Goal: Information Seeking & Learning: Check status

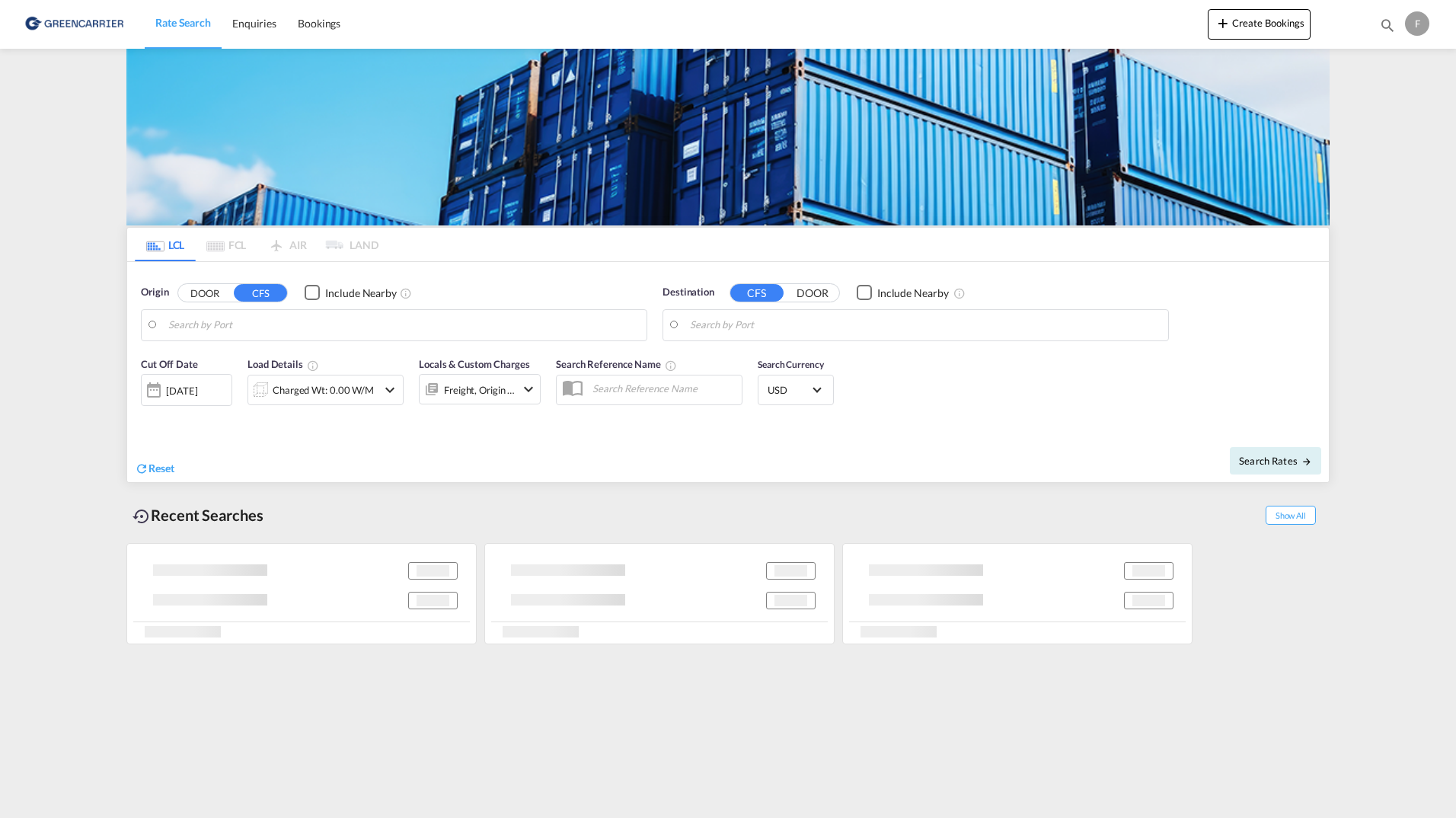
type input "DK-9320, Dronninglund"
type input "[GEOGRAPHIC_DATA], SGSIN"
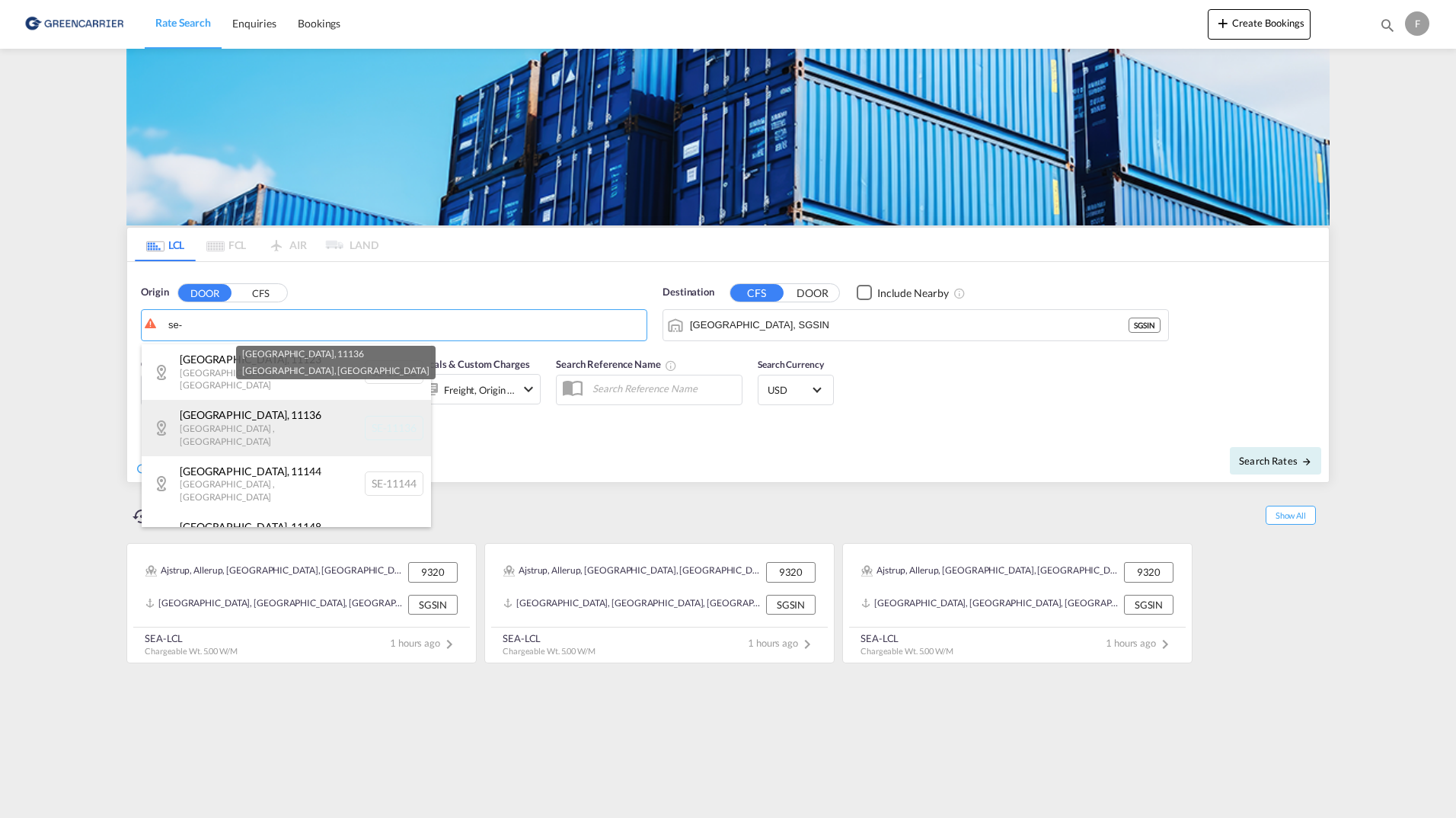
click at [247, 430] on div "[GEOGRAPHIC_DATA] , [GEOGRAPHIC_DATA] , [GEOGRAPHIC_DATA] SE-11136" at bounding box center [286, 428] width 290 height 56
type input "SE-11136, [GEOGRAPHIC_DATA], [GEOGRAPHIC_DATA]"
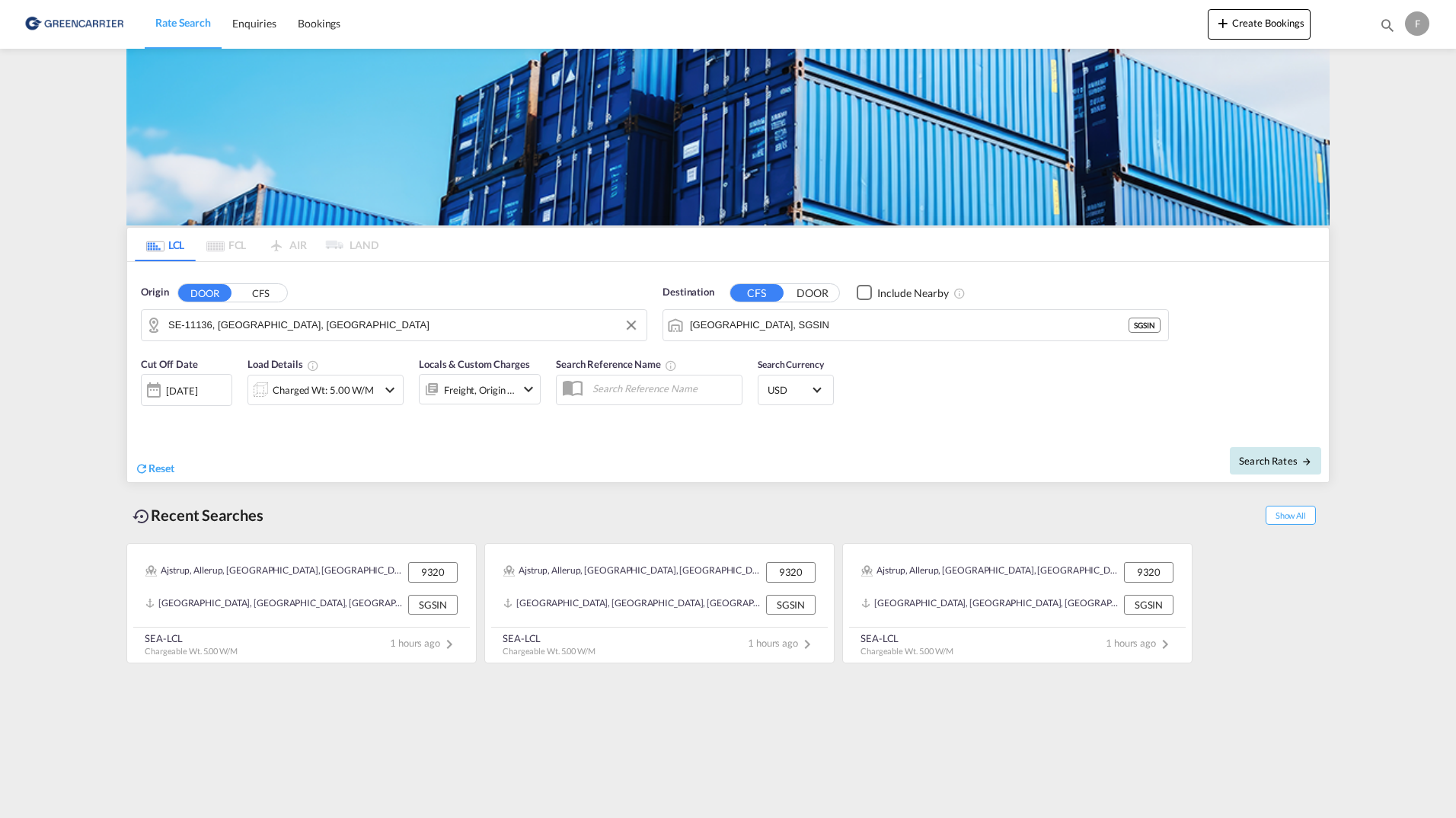
click at [1263, 460] on span "Search Rates" at bounding box center [1276, 460] width 73 height 12
type input "11136 to SGSIN / [DATE]"
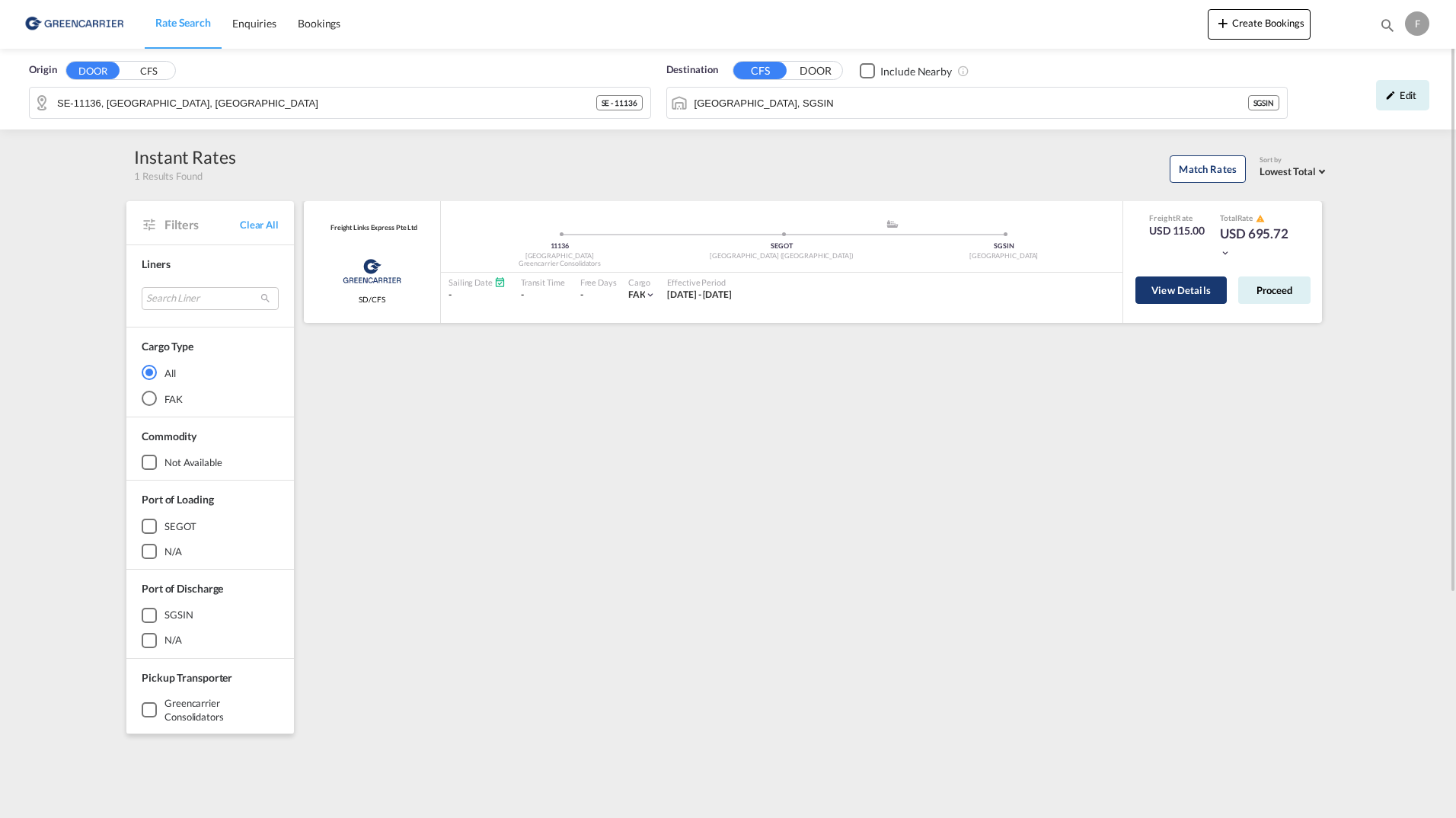
click at [1161, 293] on button "View Details" at bounding box center [1182, 291] width 91 height 28
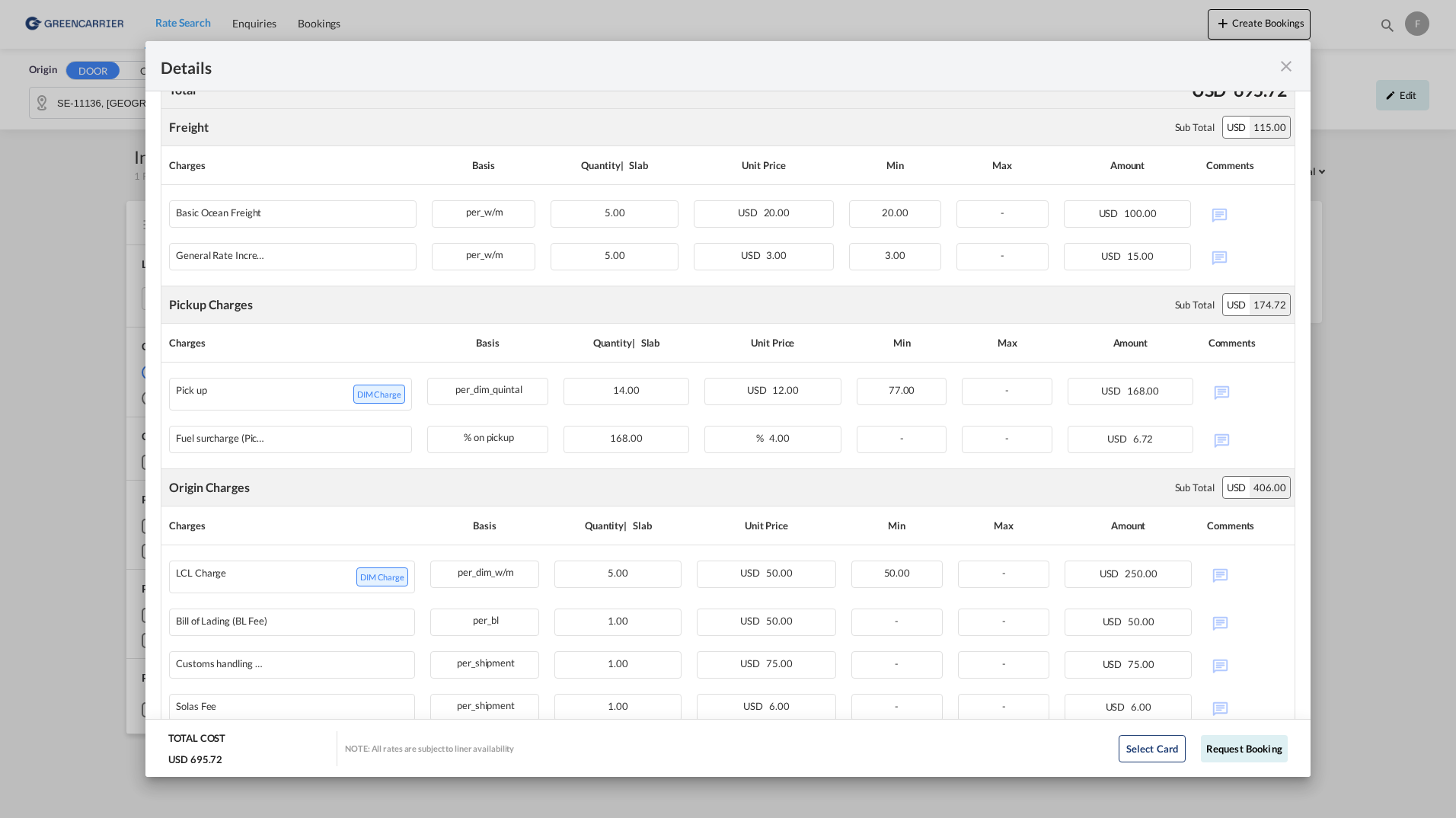
scroll to position [343, 0]
click at [1285, 67] on md-icon "icon-close fg-AAA8AD m-0 cursor" at bounding box center [1286, 66] width 18 height 18
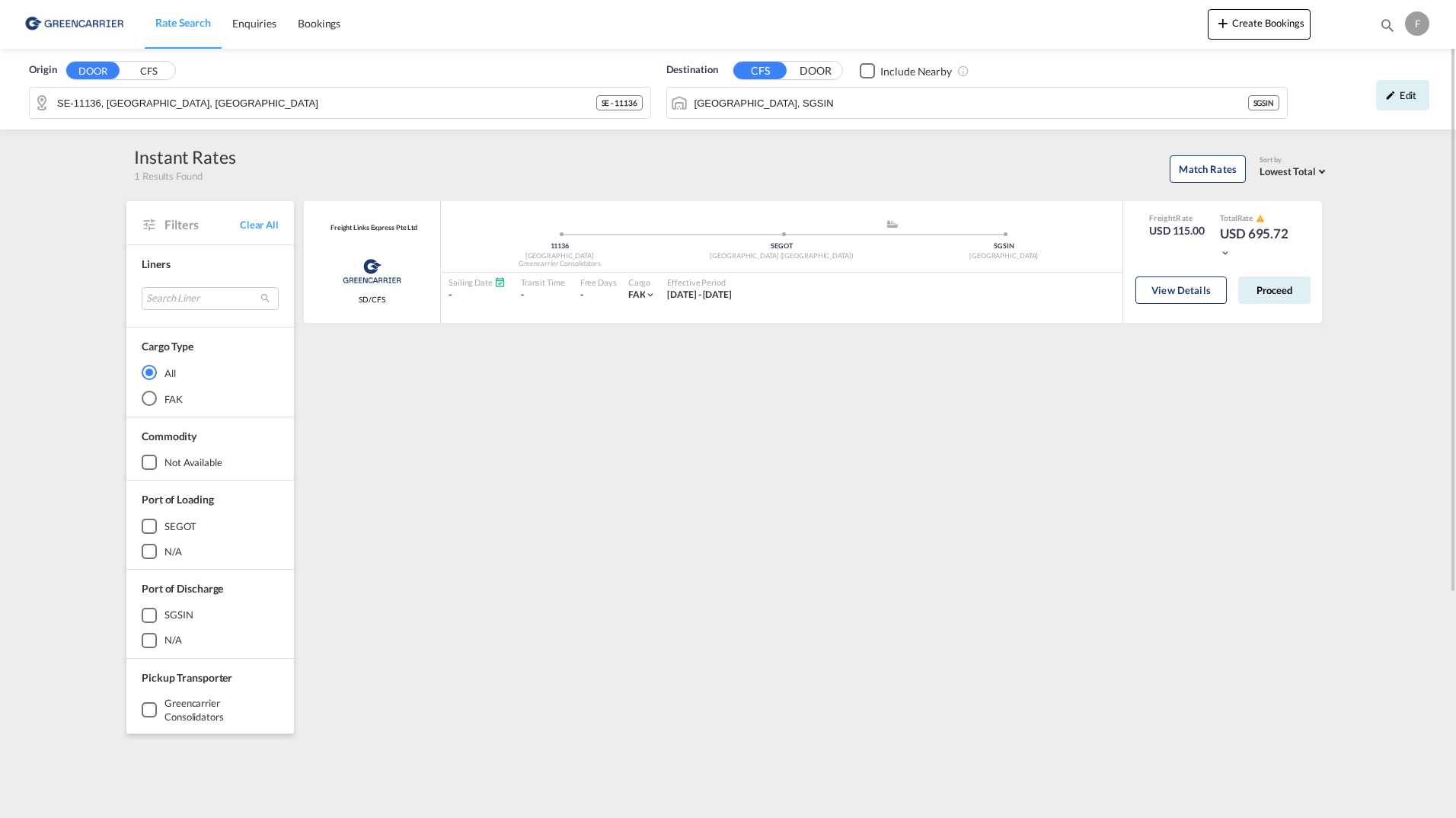
click at [546, 412] on div "Freight Links Express Pte Ltd Greencarrier Consolidator SD/CFS added by you 111…" at bounding box center [816, 658] width 1028 height 914
click at [533, 434] on div "Freight Links Express Pte Ltd Greencarrier Consolidator SD/CFS added by you 111…" at bounding box center [816, 658] width 1028 height 914
click at [1362, 473] on div "Origin DOOR CFS SE-11136, [GEOGRAPHIC_DATA], [GEOGRAPHIC_DATA] SE - 11136 Desti…" at bounding box center [728, 589] width 1456 height 1080
click at [726, 496] on div "Freight Links Express Pte Ltd Greencarrier Consolidator SD/CFS added by you 111…" at bounding box center [816, 658] width 1028 height 914
click at [256, 33] on link "Enquiries" at bounding box center [255, 24] width 65 height 50
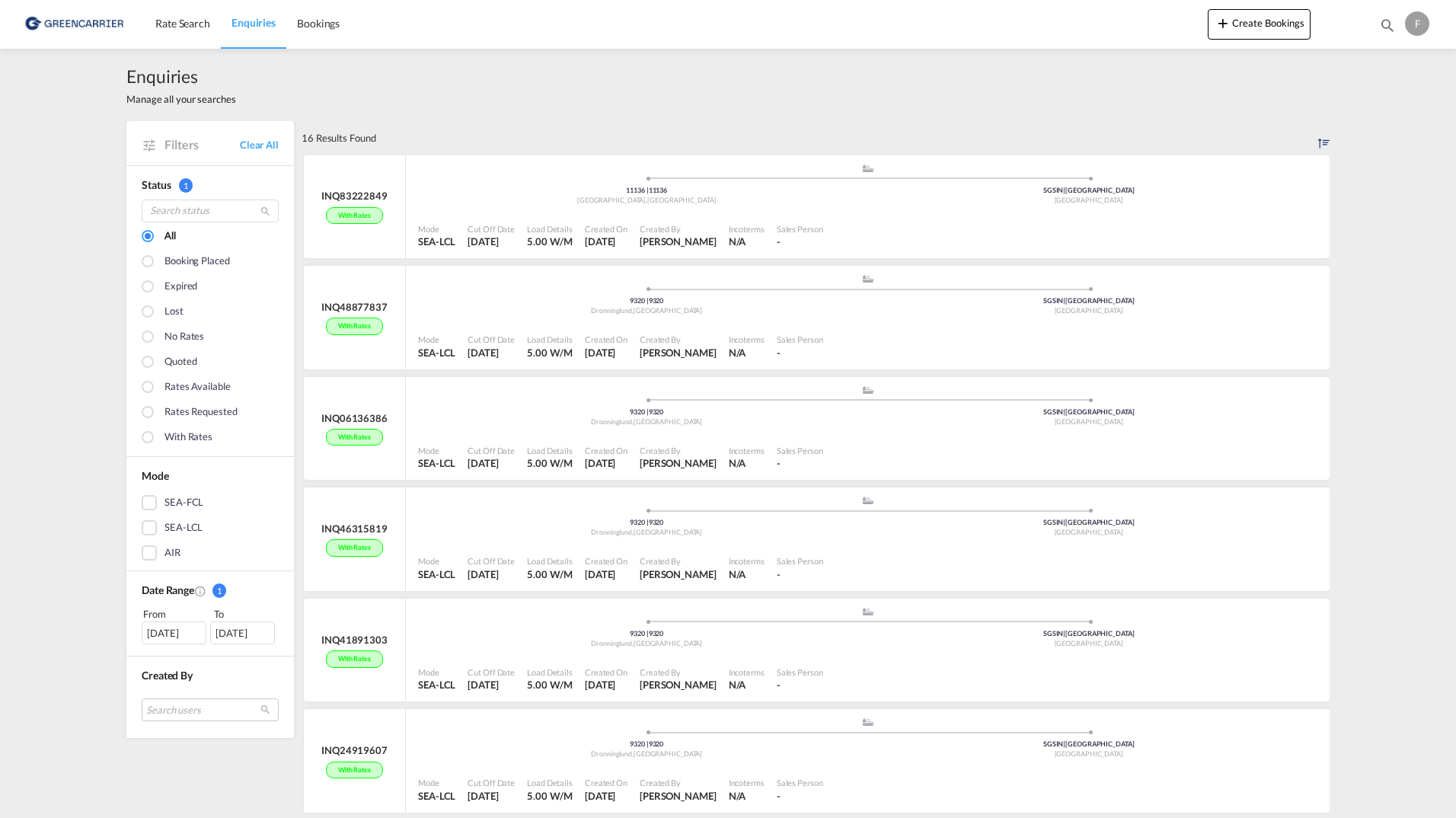
click at [1411, 24] on div "F" at bounding box center [1418, 24] width 24 height 24
click at [1364, 159] on button "Logout" at bounding box center [1389, 166] width 122 height 30
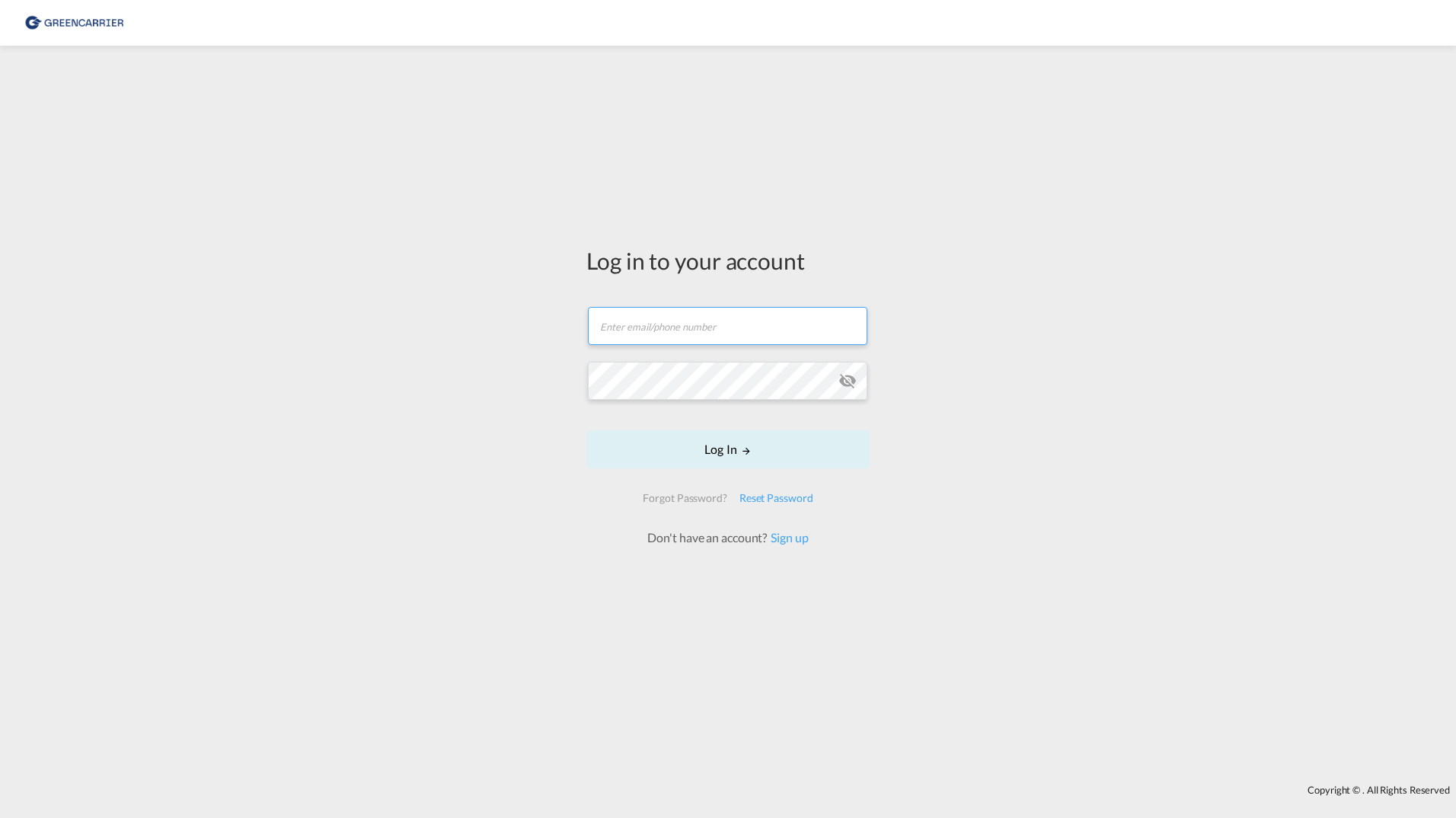
type input "[PERSON_NAME][EMAIL_ADDRESS][DOMAIN_NAME]"
click at [664, 438] on button "Log In" at bounding box center [728, 449] width 283 height 38
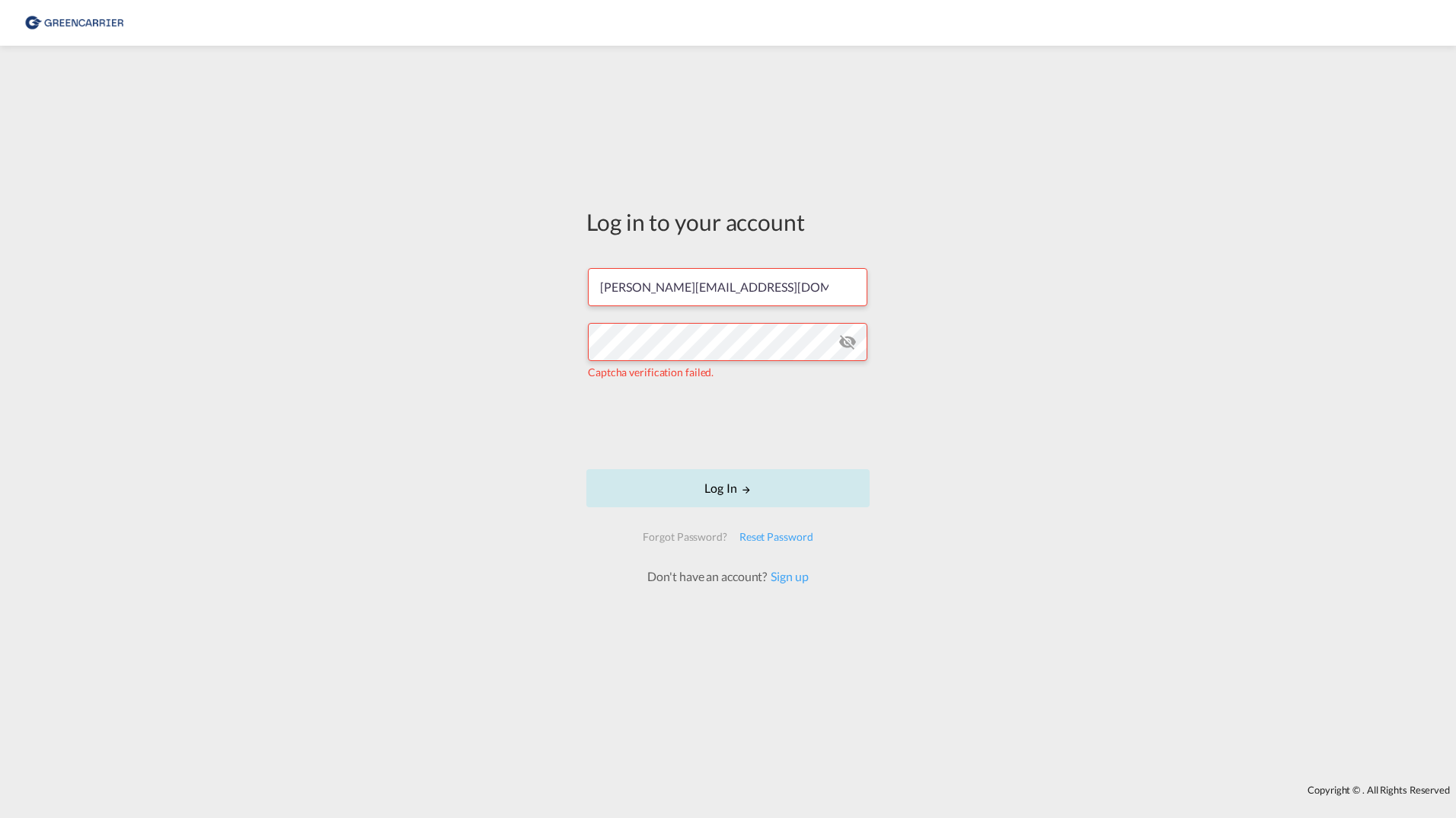
click at [651, 496] on button "Log In" at bounding box center [728, 488] width 283 height 38
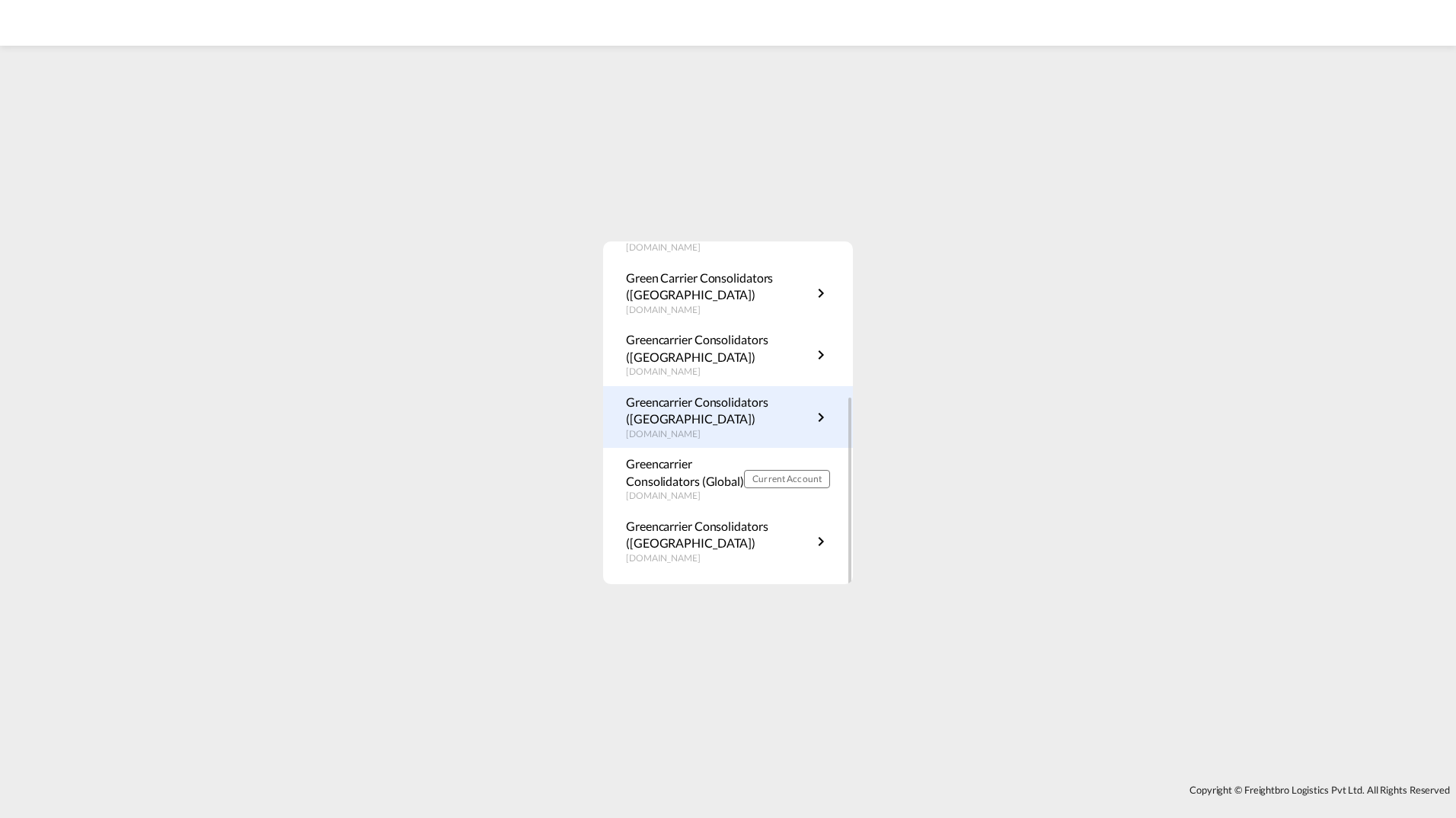
scroll to position [275, 0]
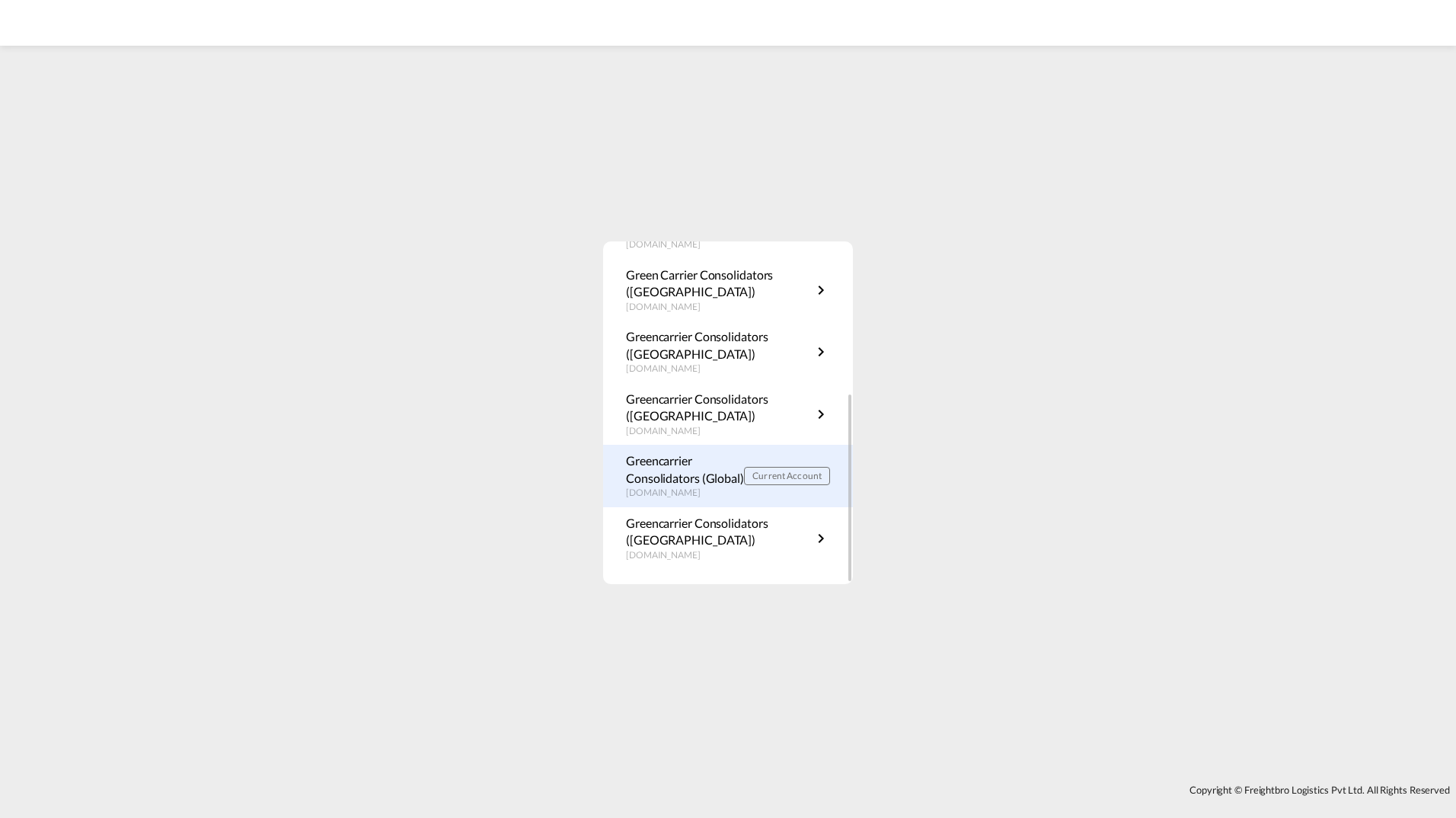
click at [700, 480] on p "Greencarrier Consolidators (Global)" at bounding box center [685, 469] width 118 height 34
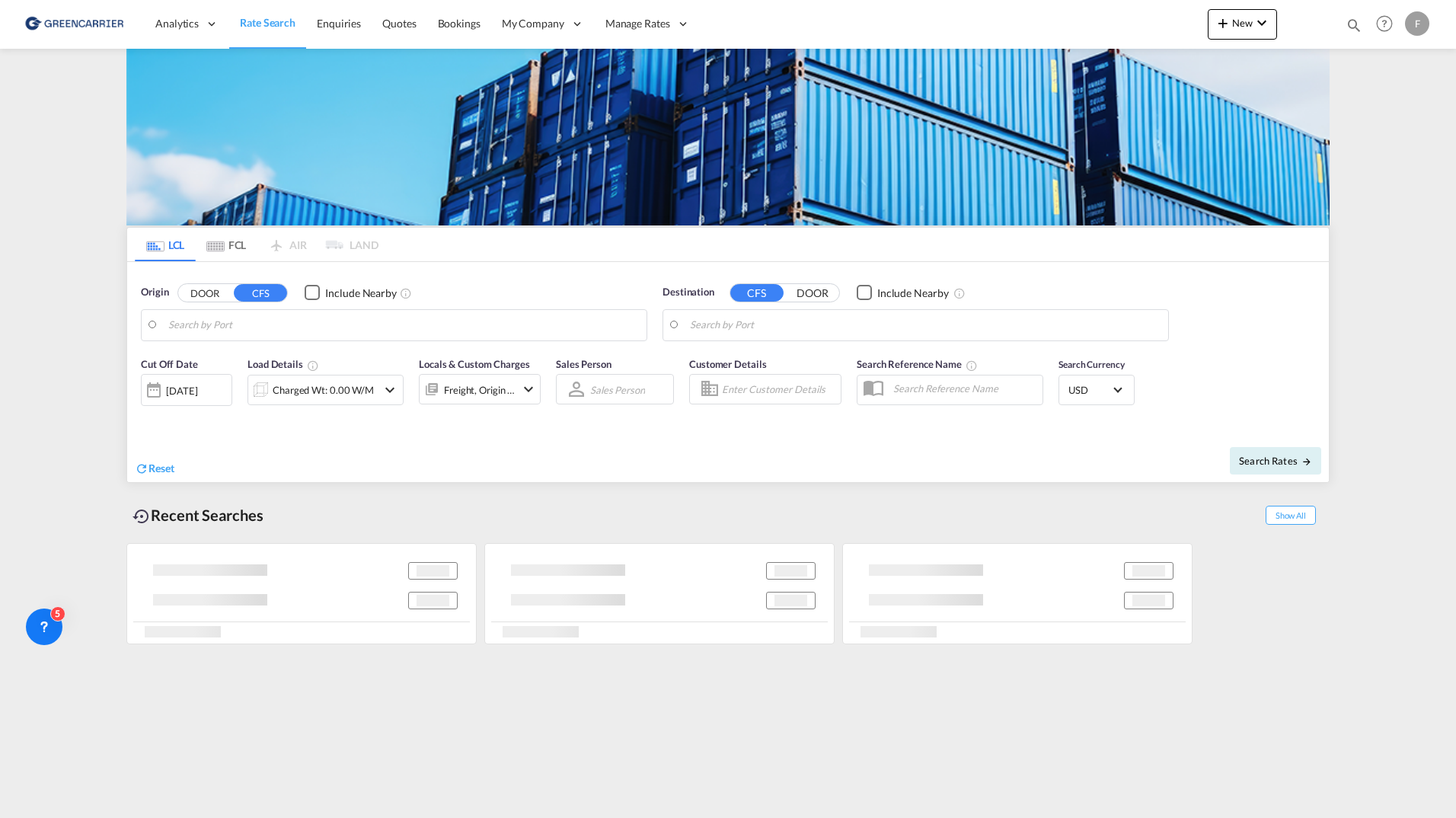
type input "DK-2700, Broenshoej, [GEOGRAPHIC_DATA], [GEOGRAPHIC_DATA]"
type input "[GEOGRAPHIC_DATA], [GEOGRAPHIC_DATA]"
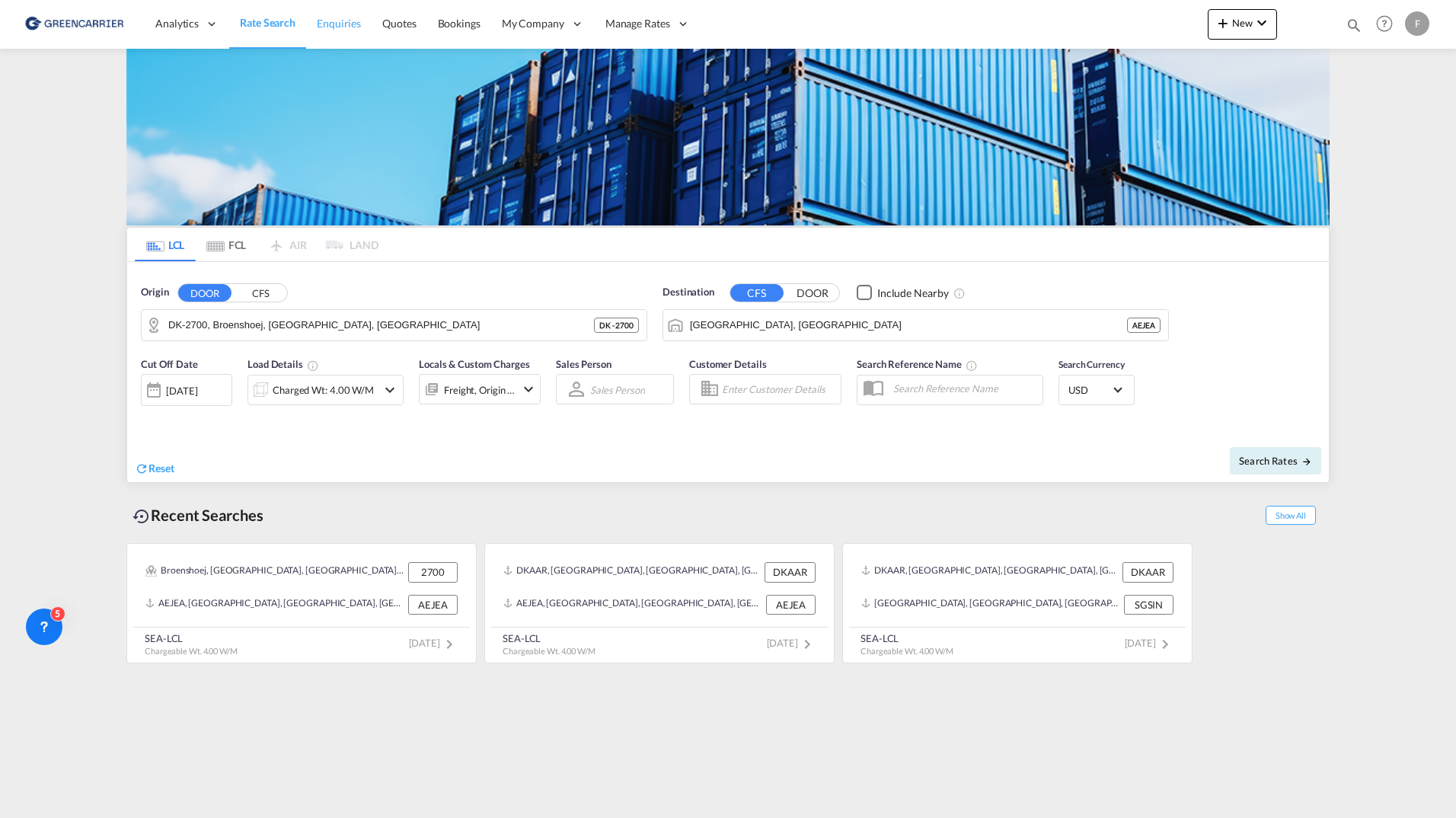
click at [347, 23] on span "Enquiries" at bounding box center [339, 24] width 44 height 13
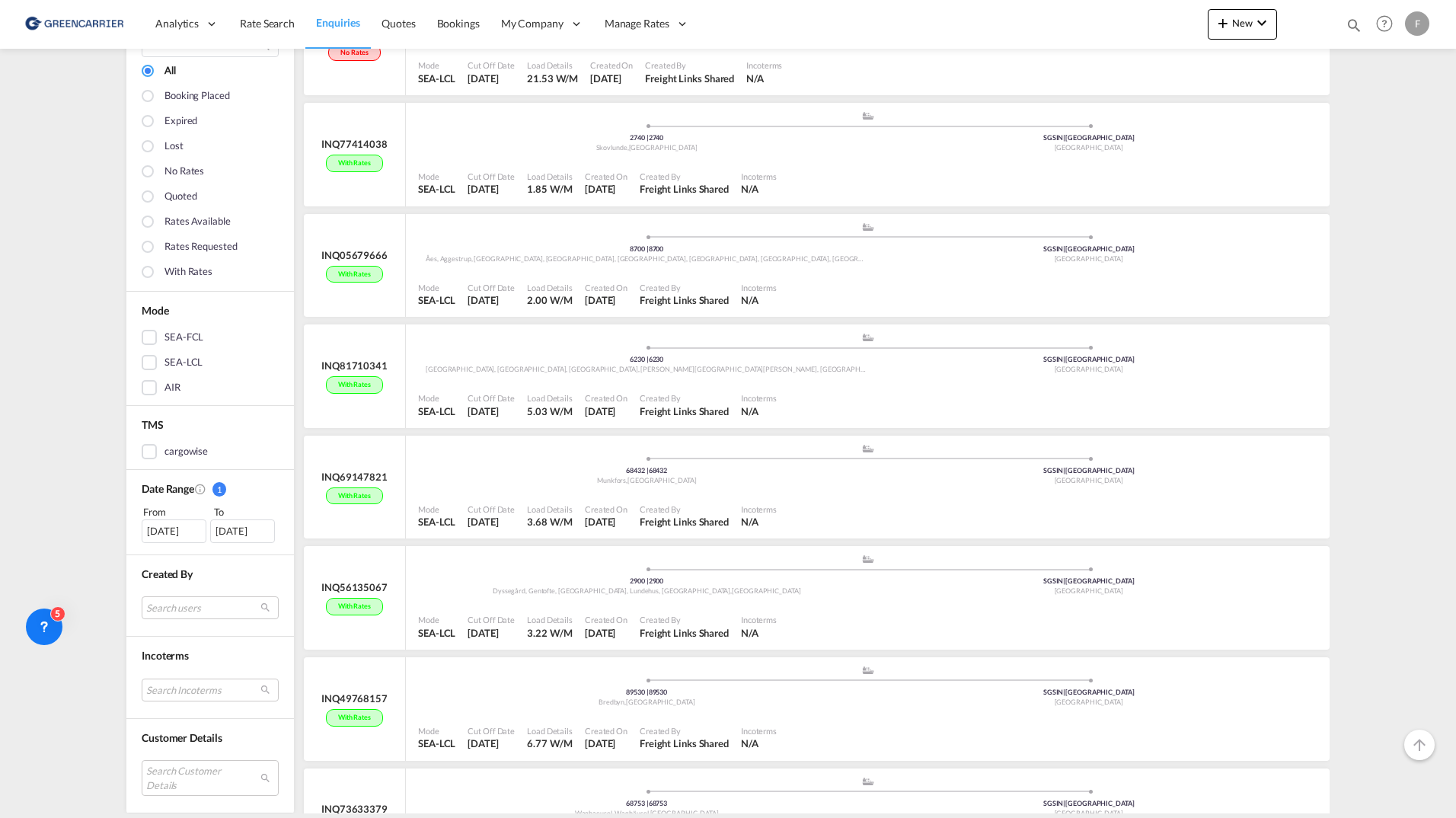
scroll to position [762, 0]
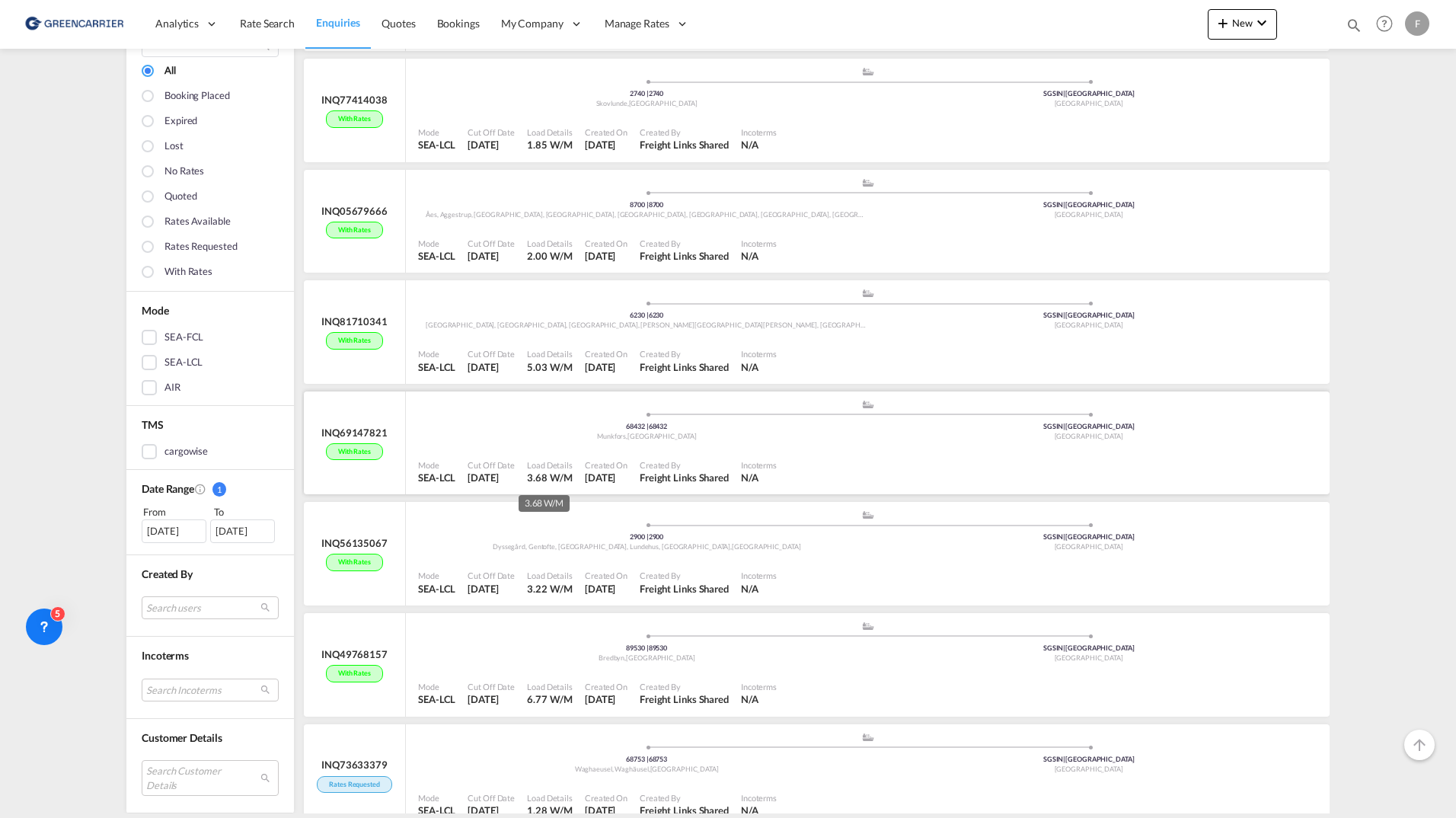
click at [558, 474] on div "3.68 W/M" at bounding box center [550, 478] width 46 height 14
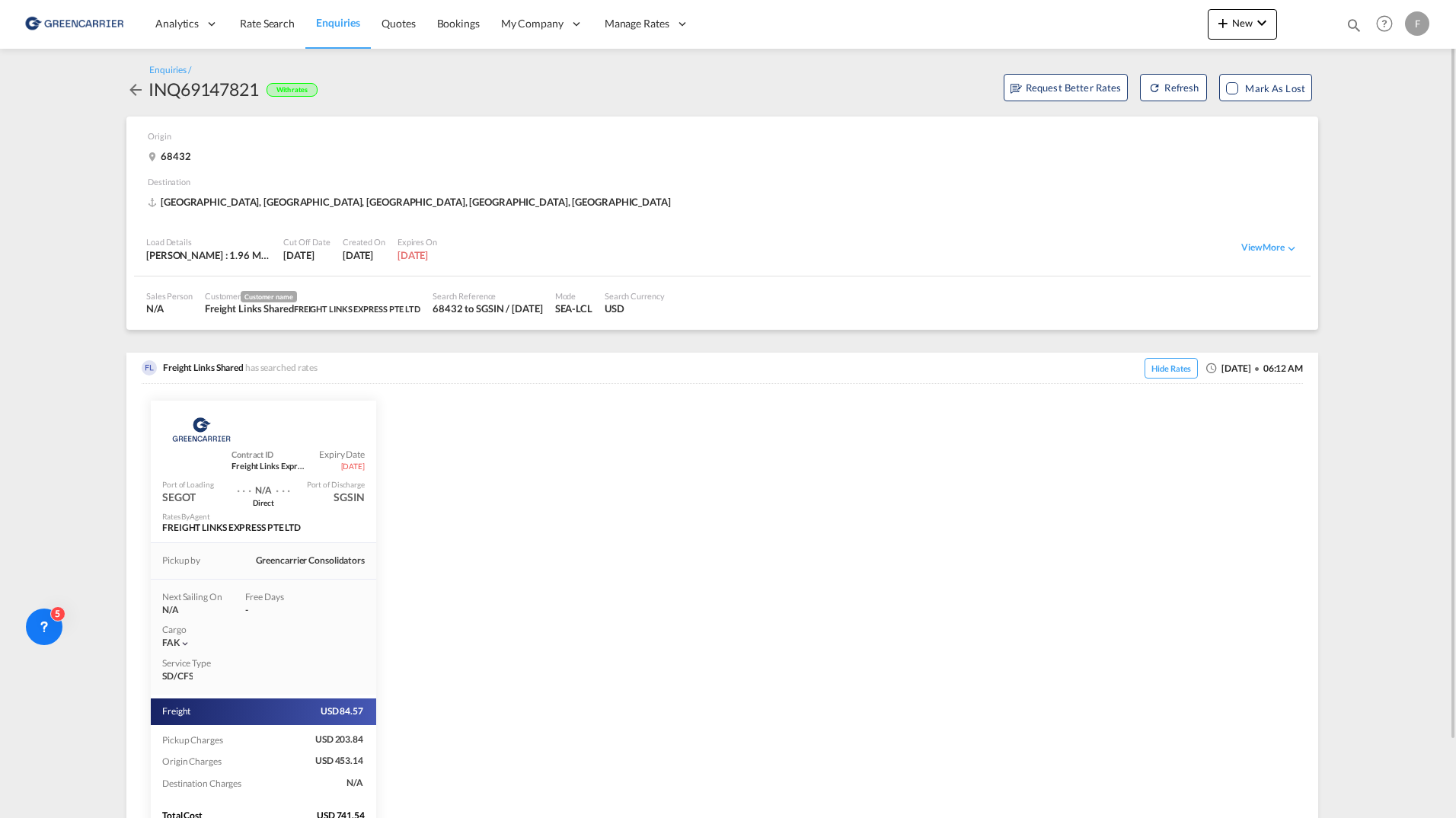
scroll to position [86, 0]
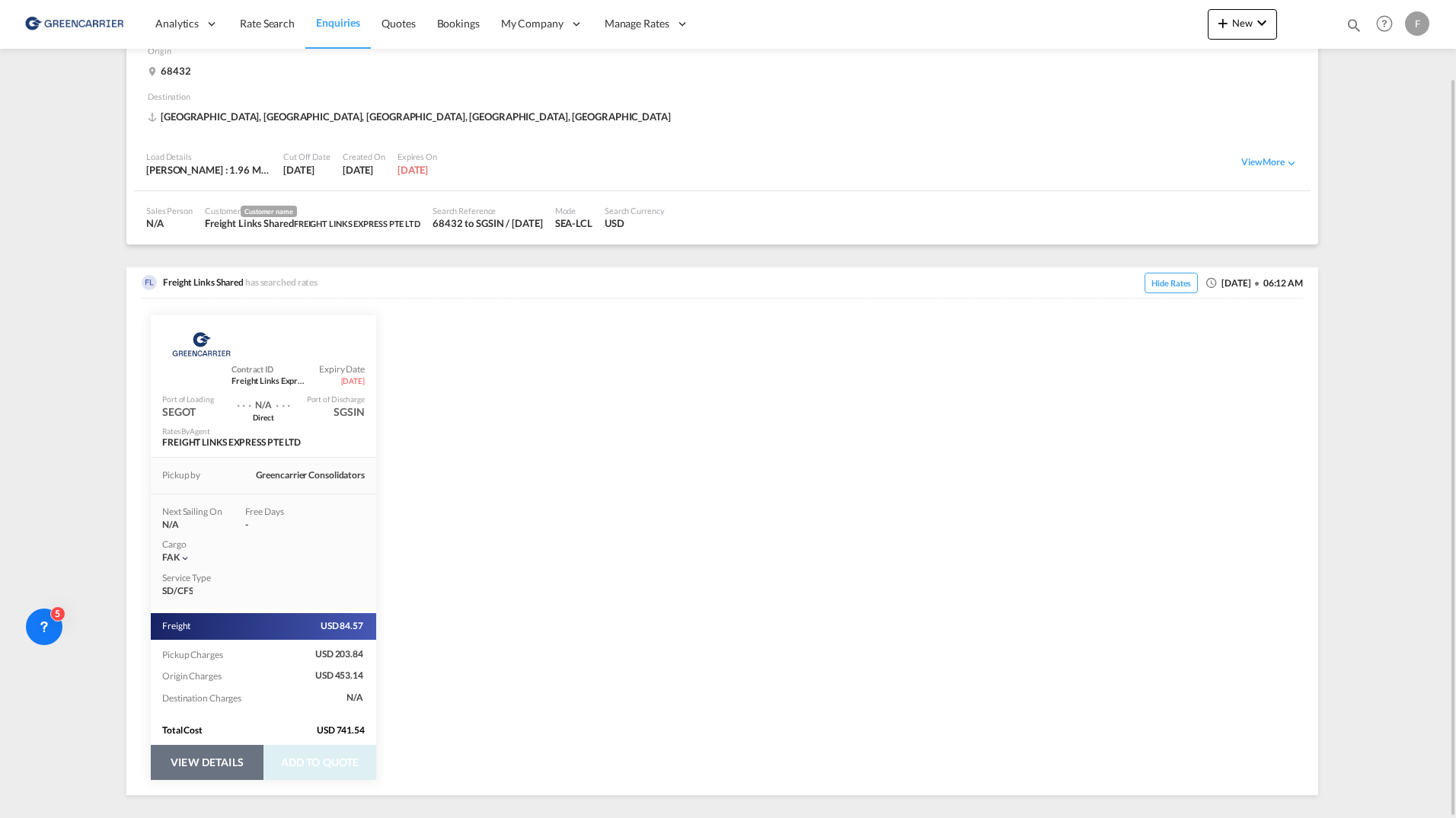
click at [222, 769] on button "VIEW DETAILS" at bounding box center [207, 762] width 113 height 35
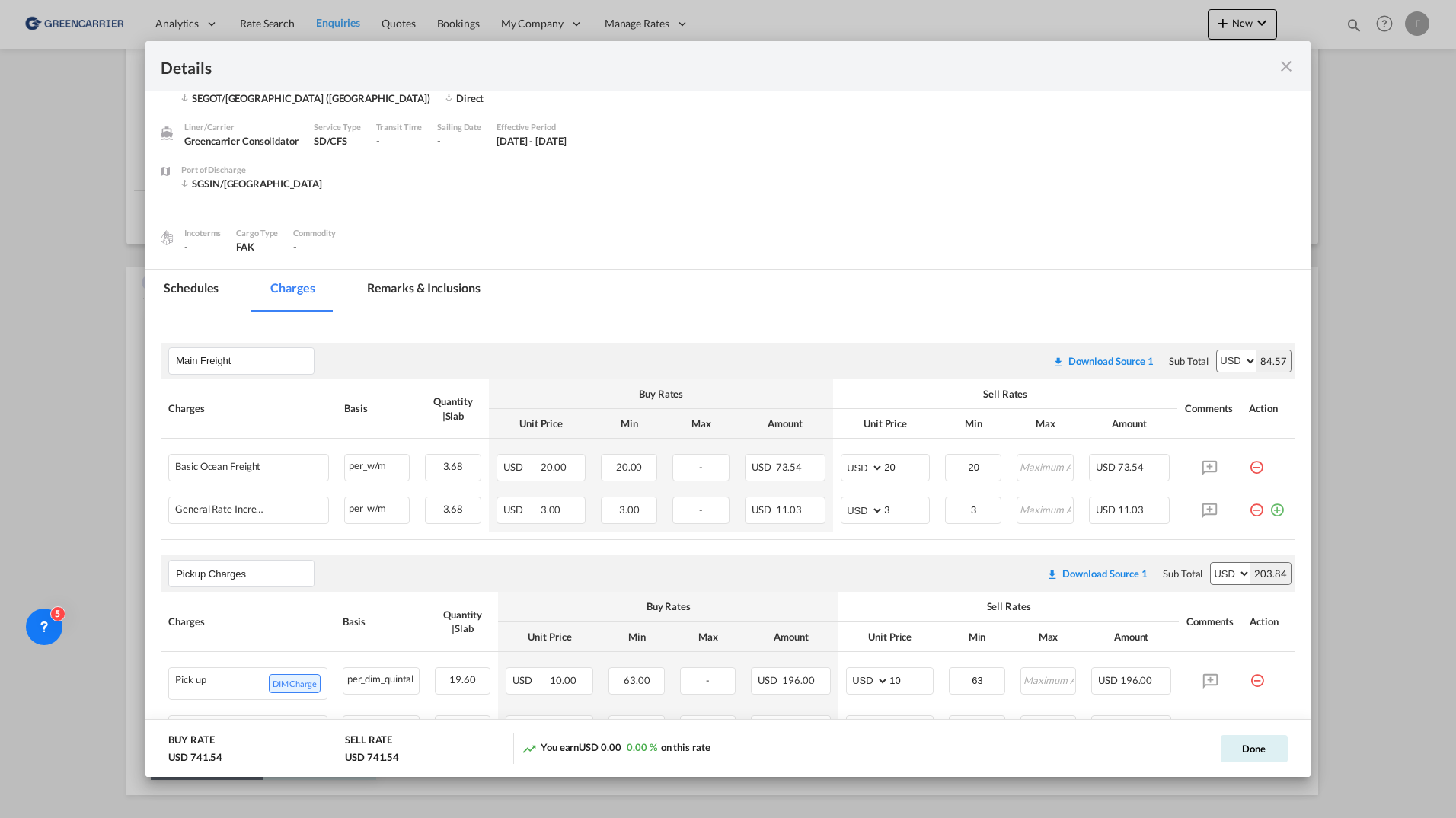
scroll to position [0, 0]
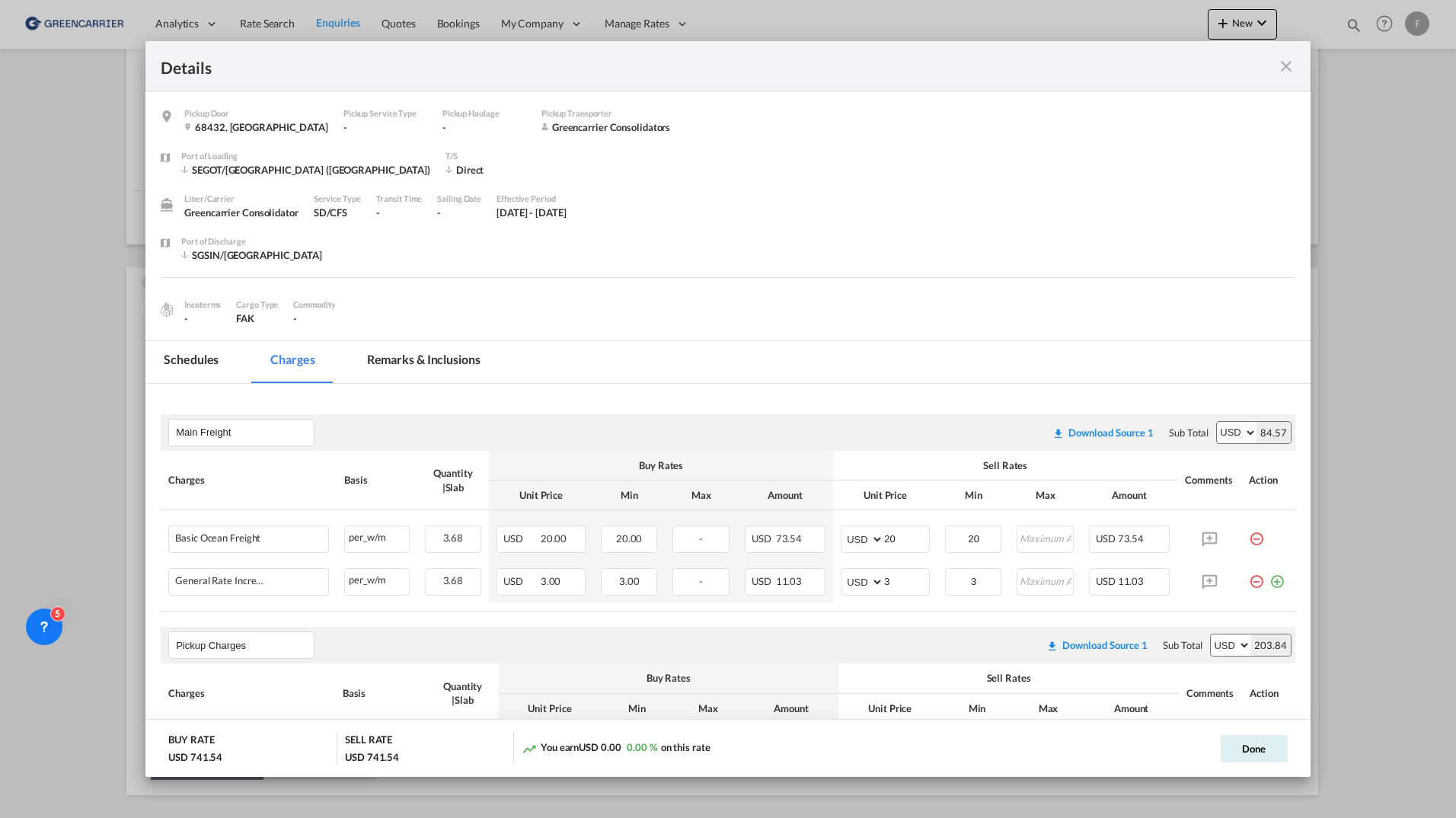
click at [1287, 70] on md-icon "icon-close fg-AAA8AD m-0 cursor" at bounding box center [1286, 66] width 18 height 18
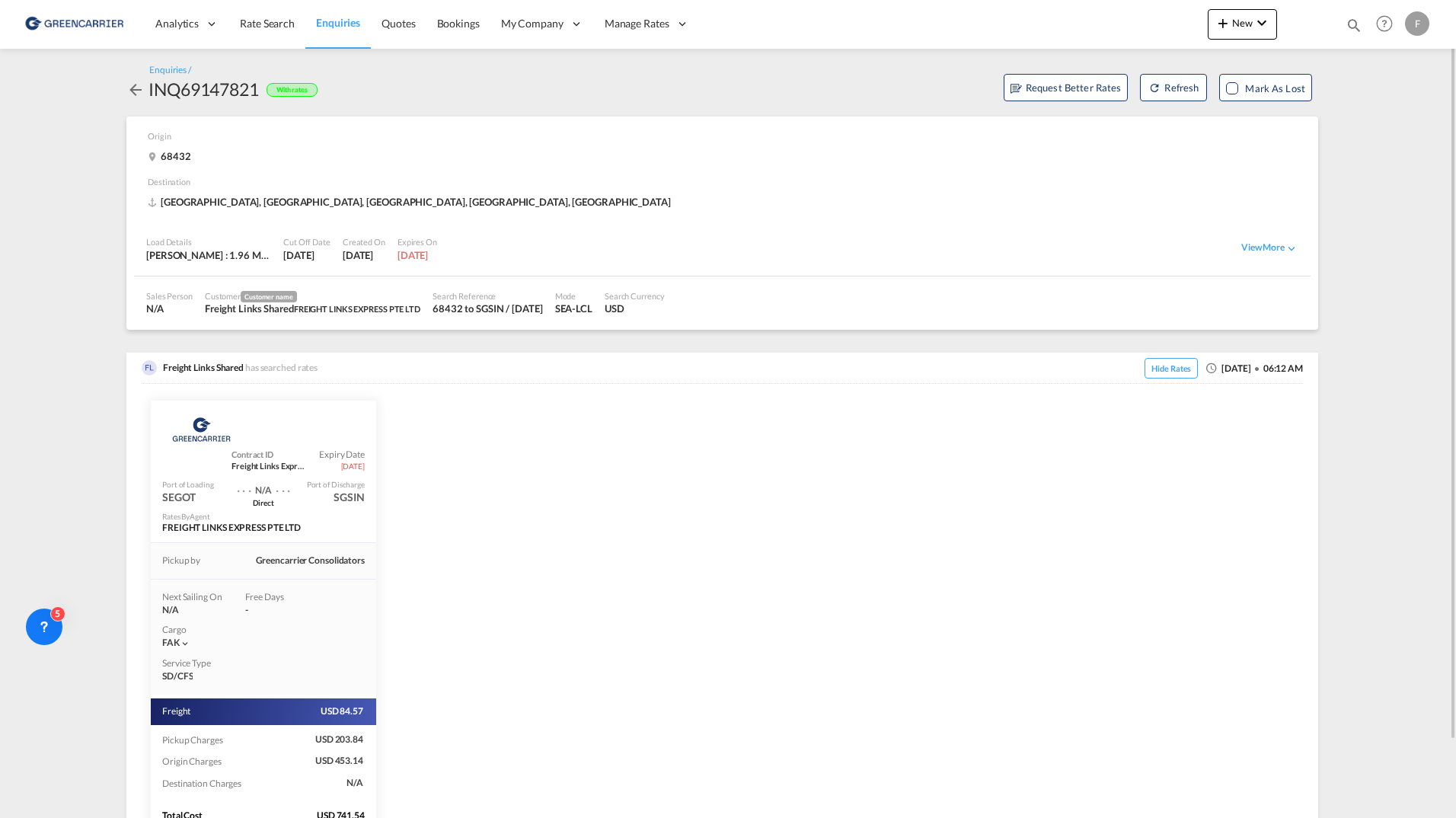
click at [235, 90] on div "INQ69147821" at bounding box center [203, 89] width 110 height 24
copy div "INQ69147821"
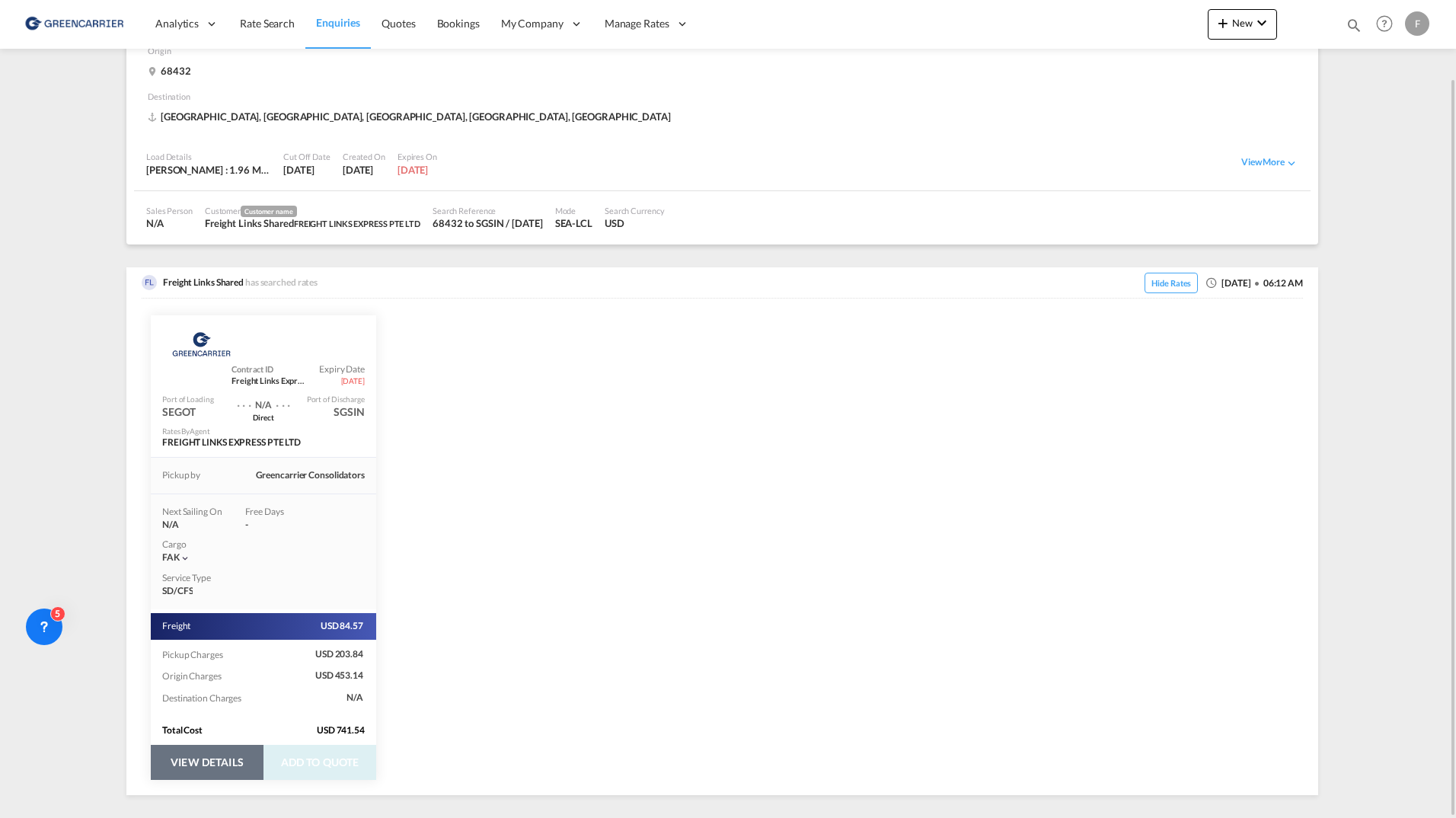
click at [215, 769] on button "VIEW DETAILS" at bounding box center [207, 762] width 113 height 35
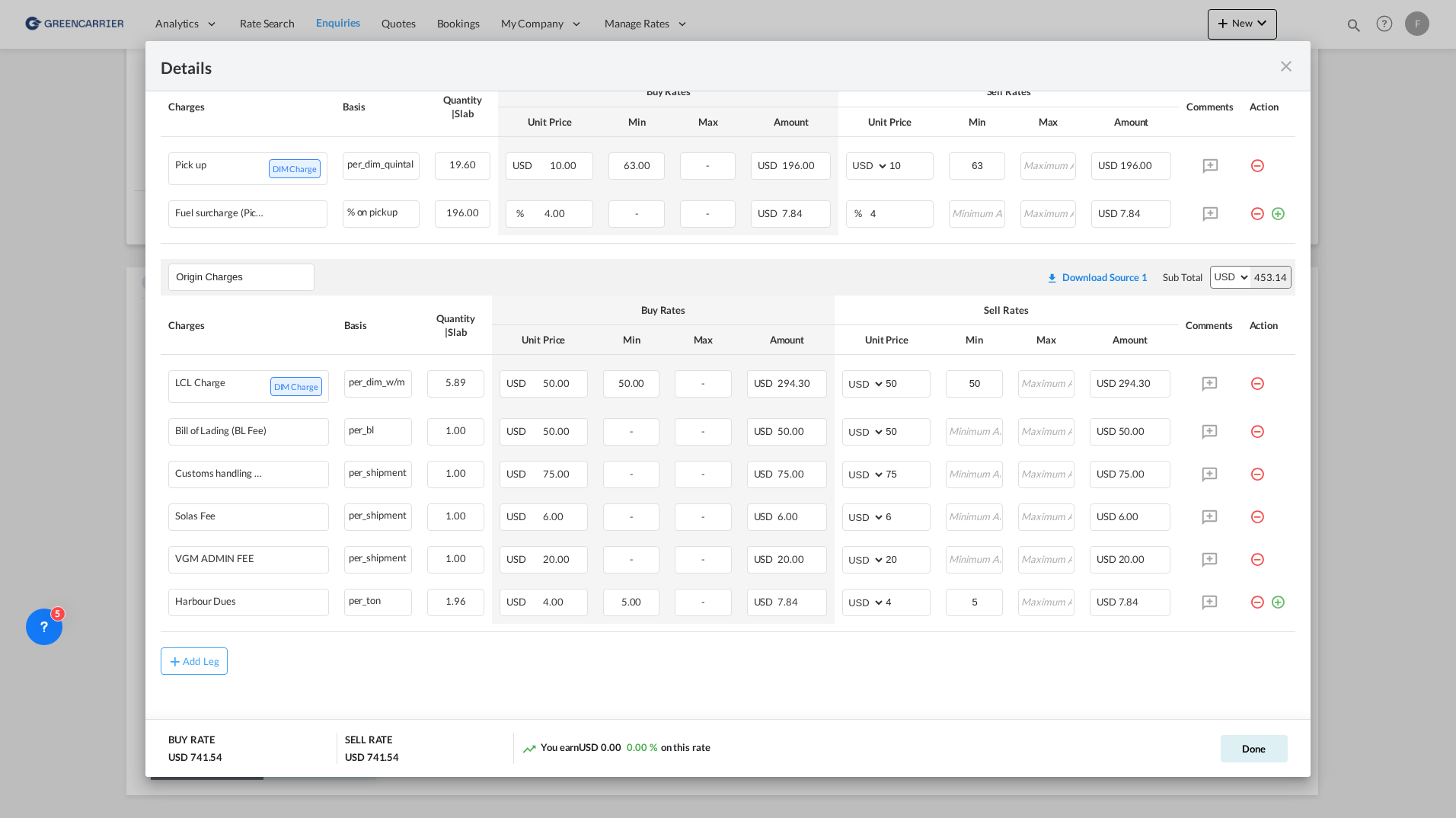
scroll to position [588, 0]
click at [1285, 64] on md-icon "icon-close fg-AAA8AD m-0 cursor" at bounding box center [1286, 66] width 18 height 18
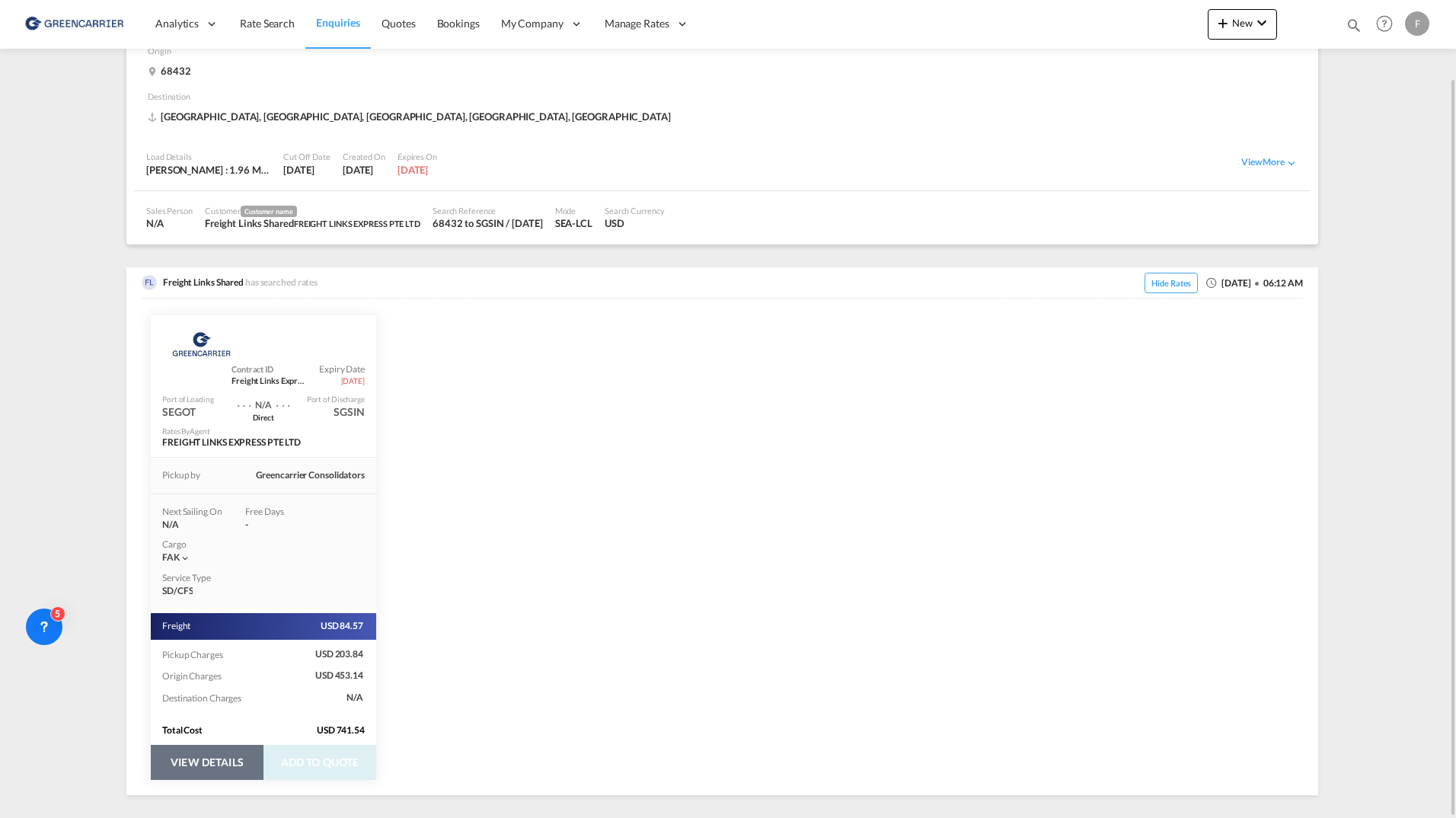
scroll to position [0, 0]
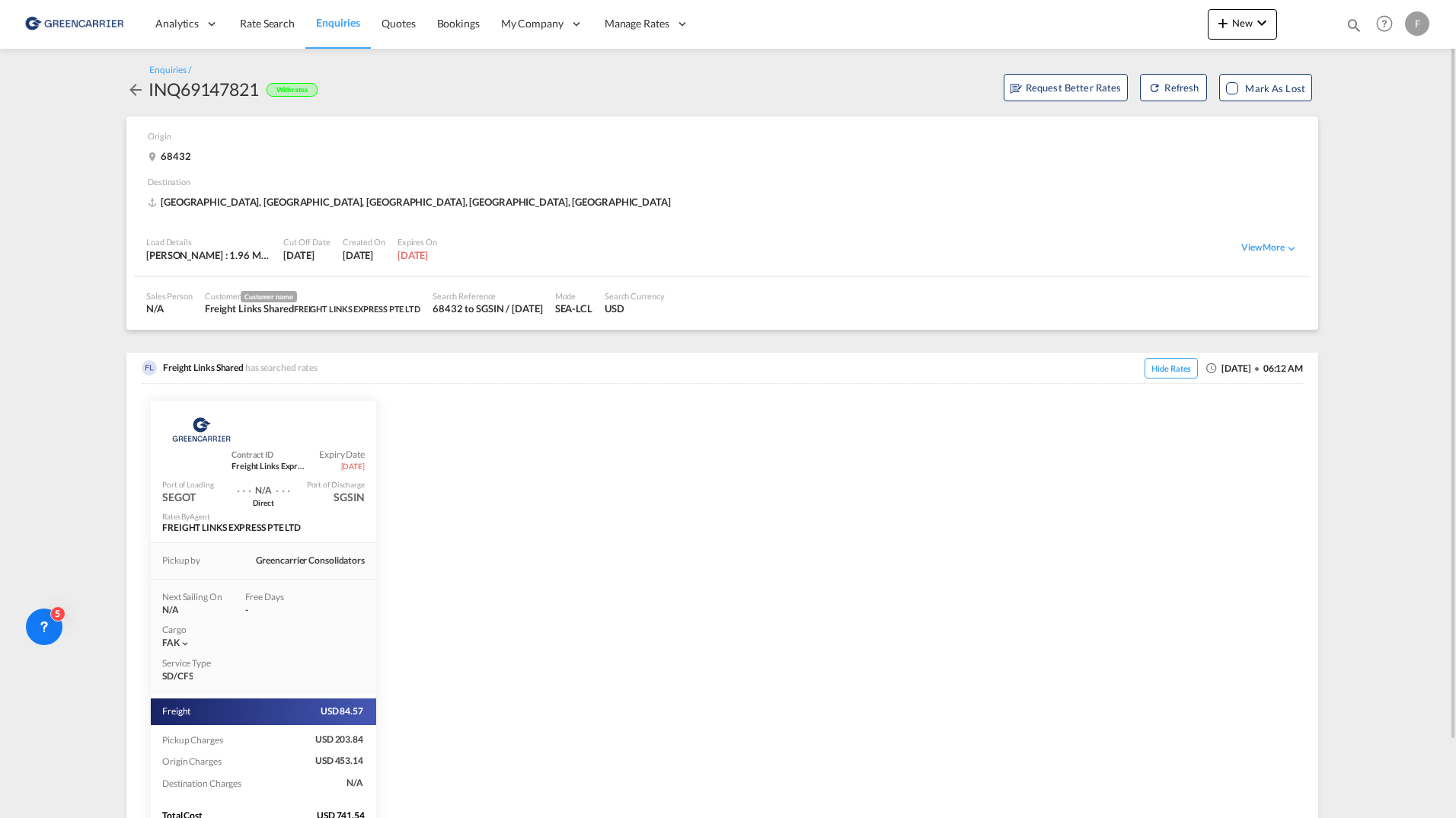
click at [125, 83] on div "Enquiries / INQ69147821 With rates Request Better Rates Refresh Mark as Lost Or…" at bounding box center [728, 472] width 1219 height 816
click at [128, 84] on md-icon "icon-arrow-left" at bounding box center [135, 90] width 18 height 18
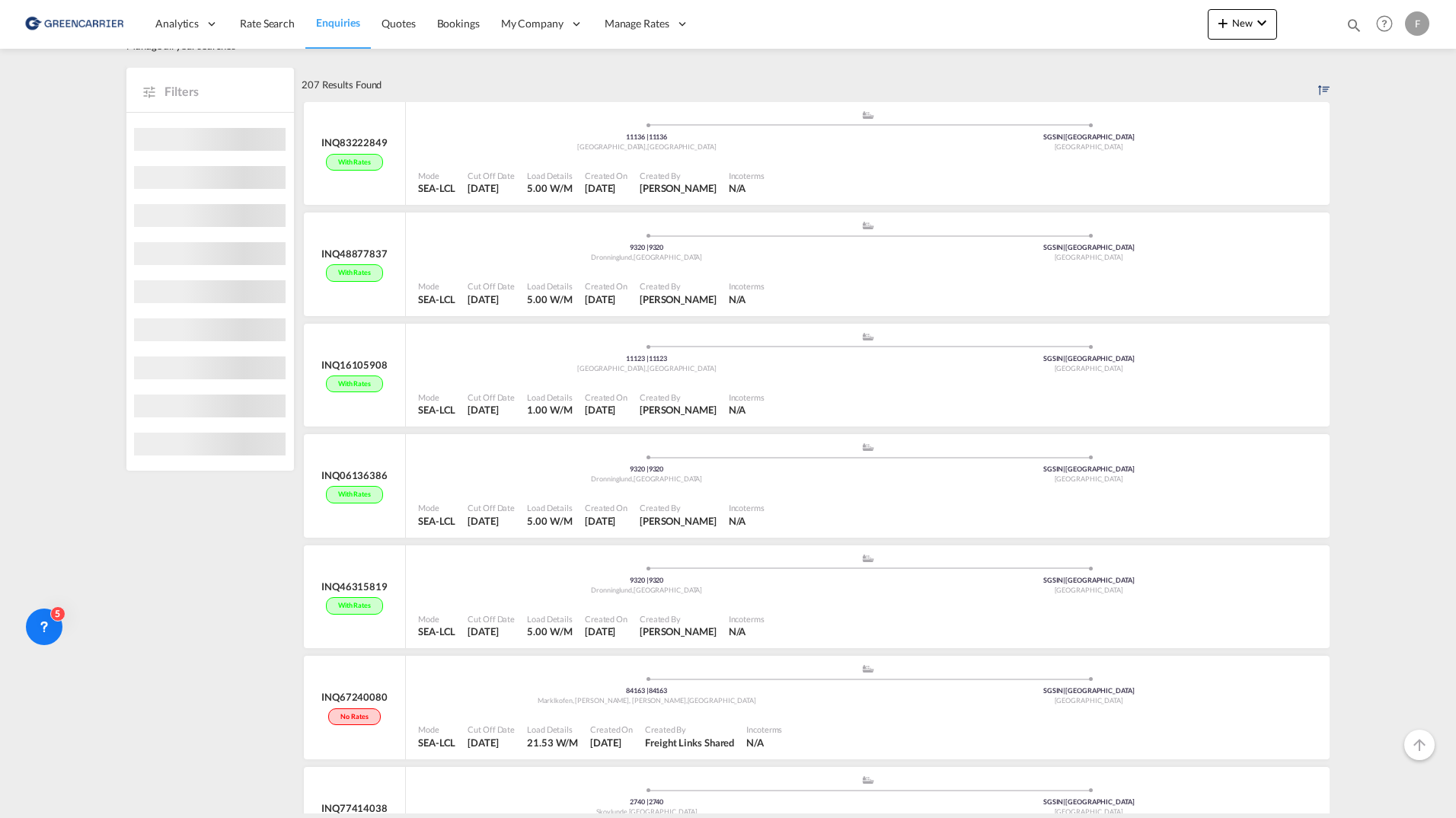
scroll to position [76, 0]
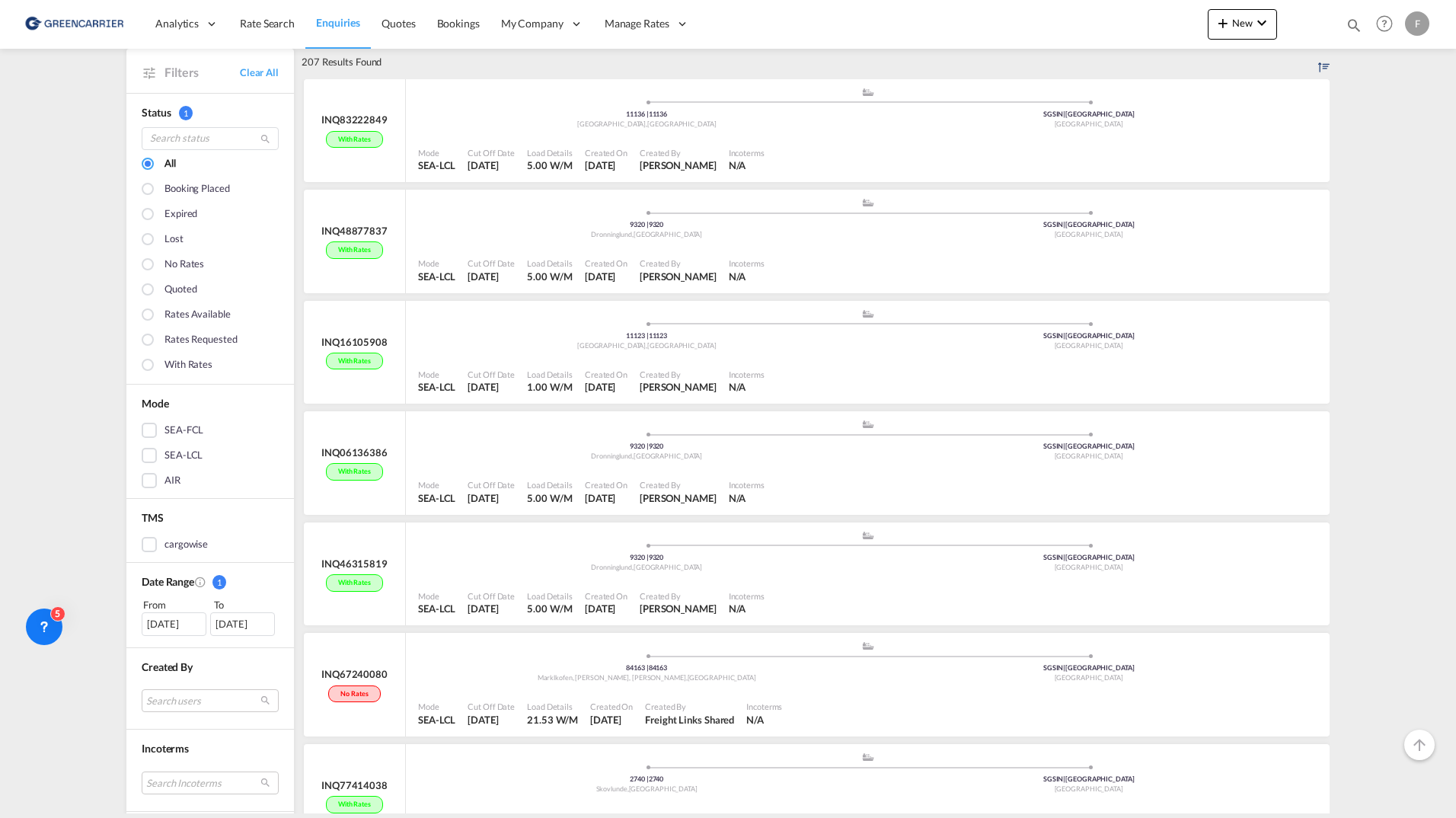
click at [171, 369] on div "With rates" at bounding box center [189, 366] width 48 height 17
click at [234, 696] on md-select "Search users internal users internal_user saranya K saranya.kothandan@freghtify…" at bounding box center [211, 697] width 137 height 23
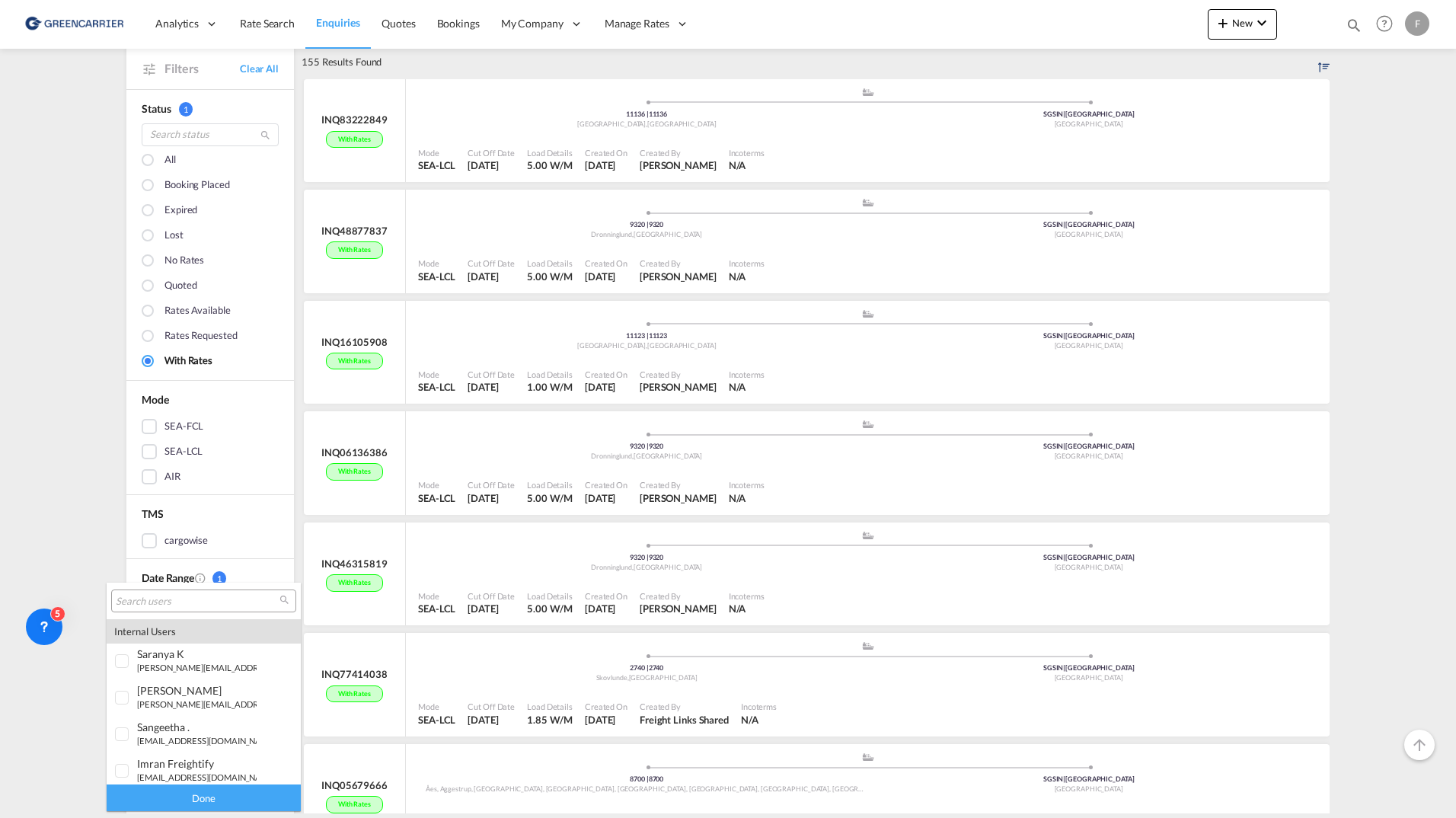
click at [177, 600] on input "search" at bounding box center [198, 602] width 164 height 14
type input "frei"
click at [224, 656] on div "frei ght links Shared" at bounding box center [197, 651] width 120 height 13
click at [216, 797] on div "Done" at bounding box center [204, 798] width 194 height 27
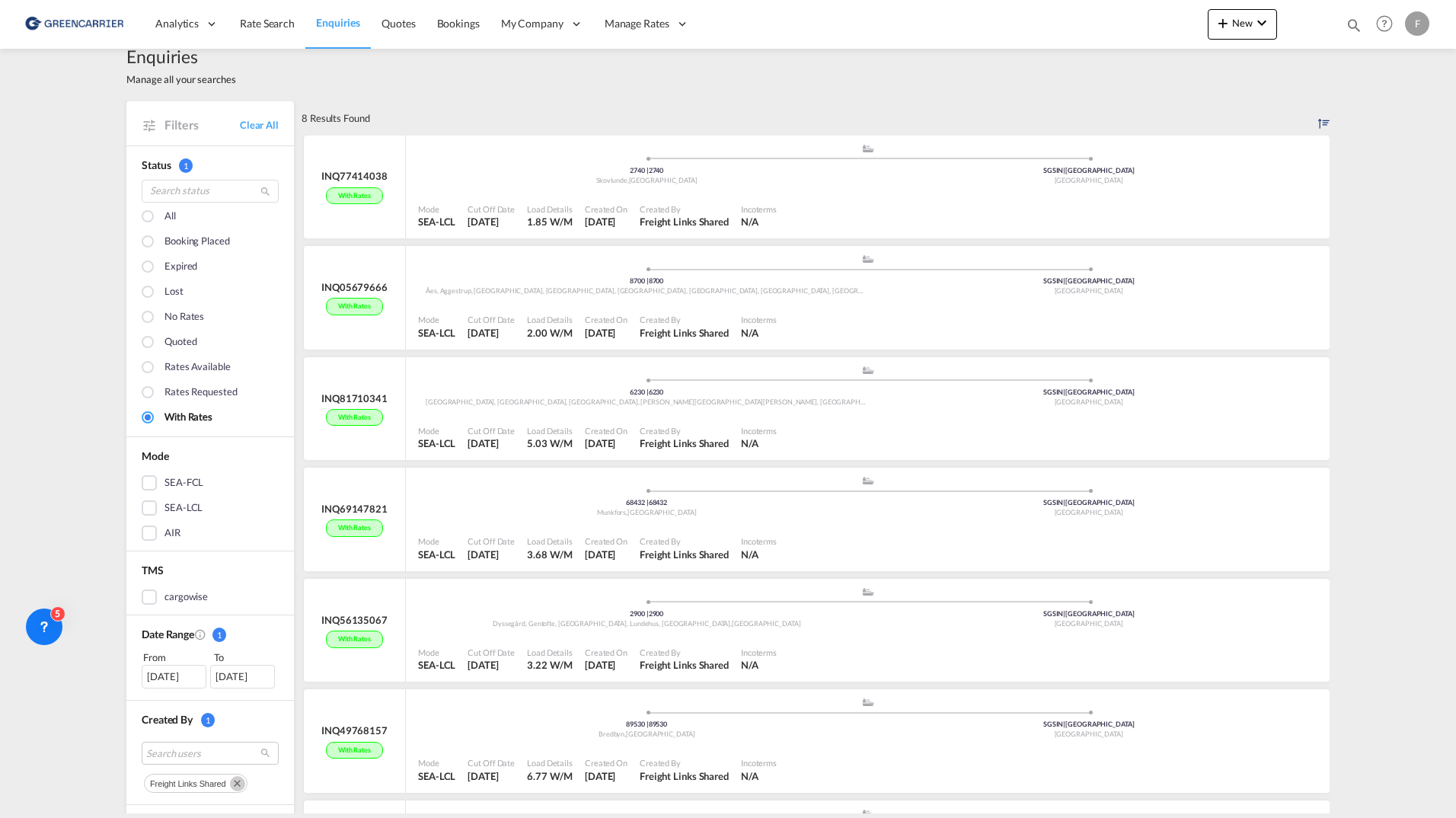
scroll to position [0, 0]
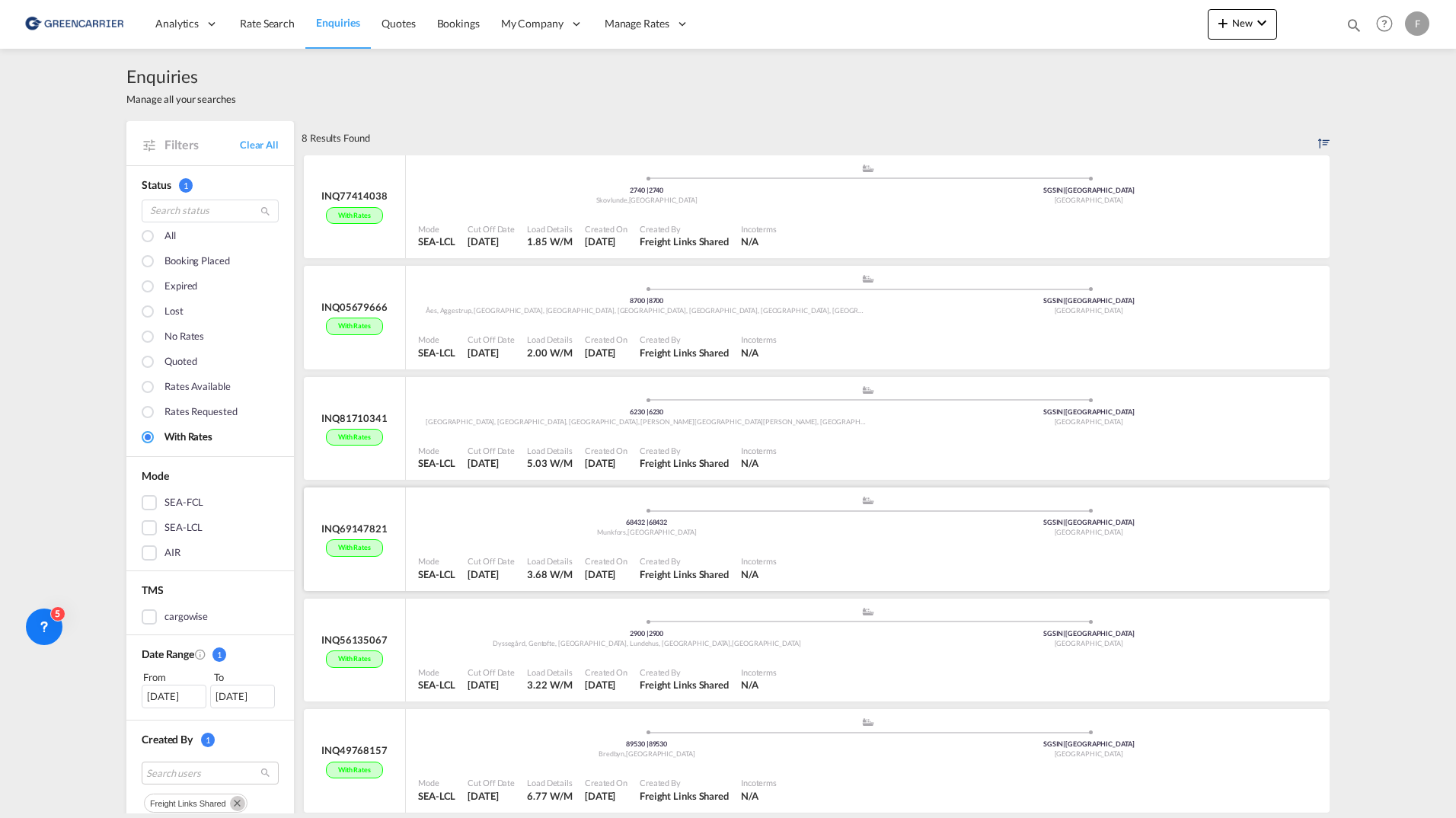
click at [595, 542] on div ".a{fill:#aaa8ad;} .a{fill:#aaa8ad;} 68432 | 68432 Munkfors , Sweden SGSIN | Sin…" at bounding box center [868, 520] width 899 height 50
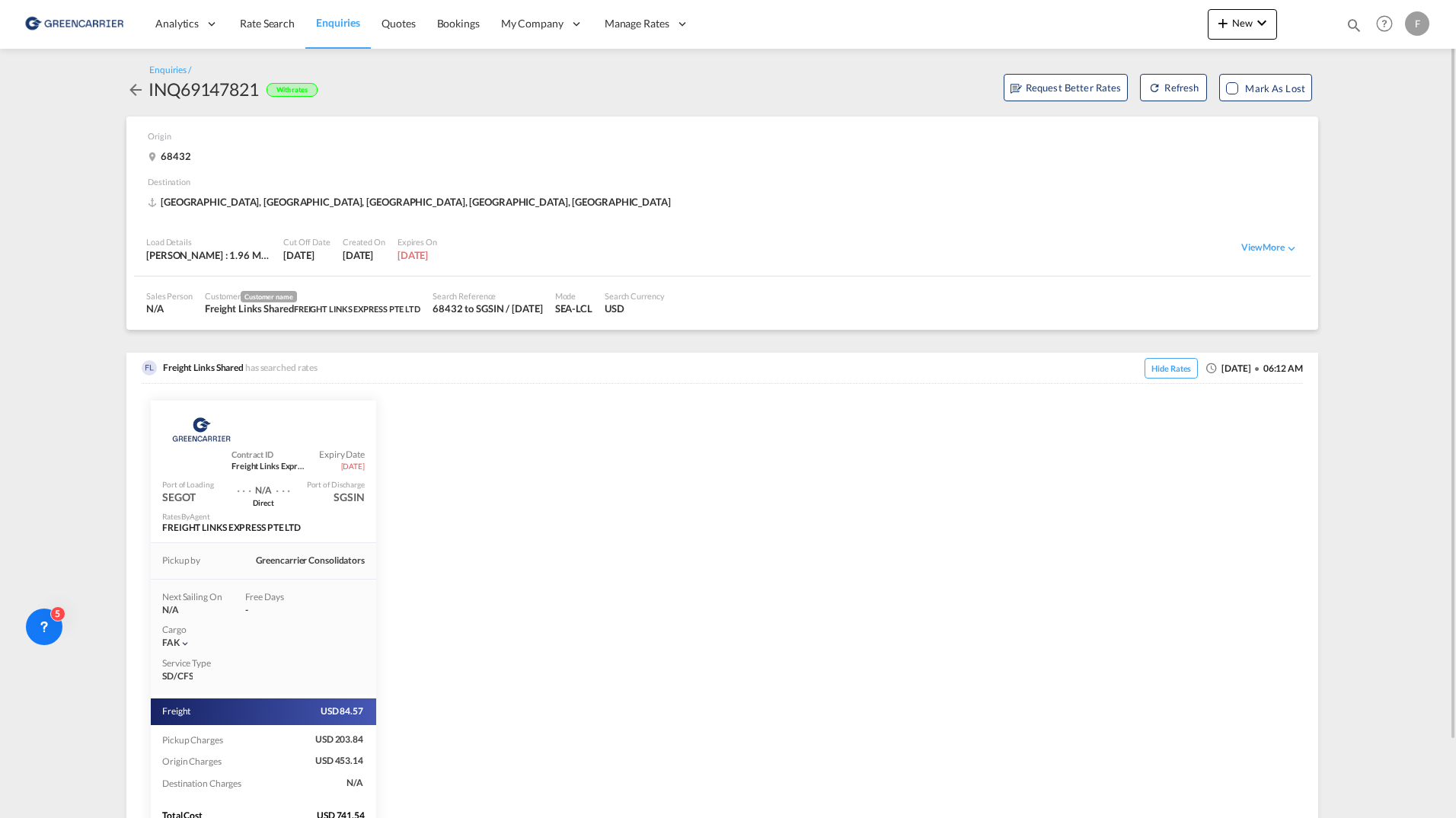
scroll to position [86, 0]
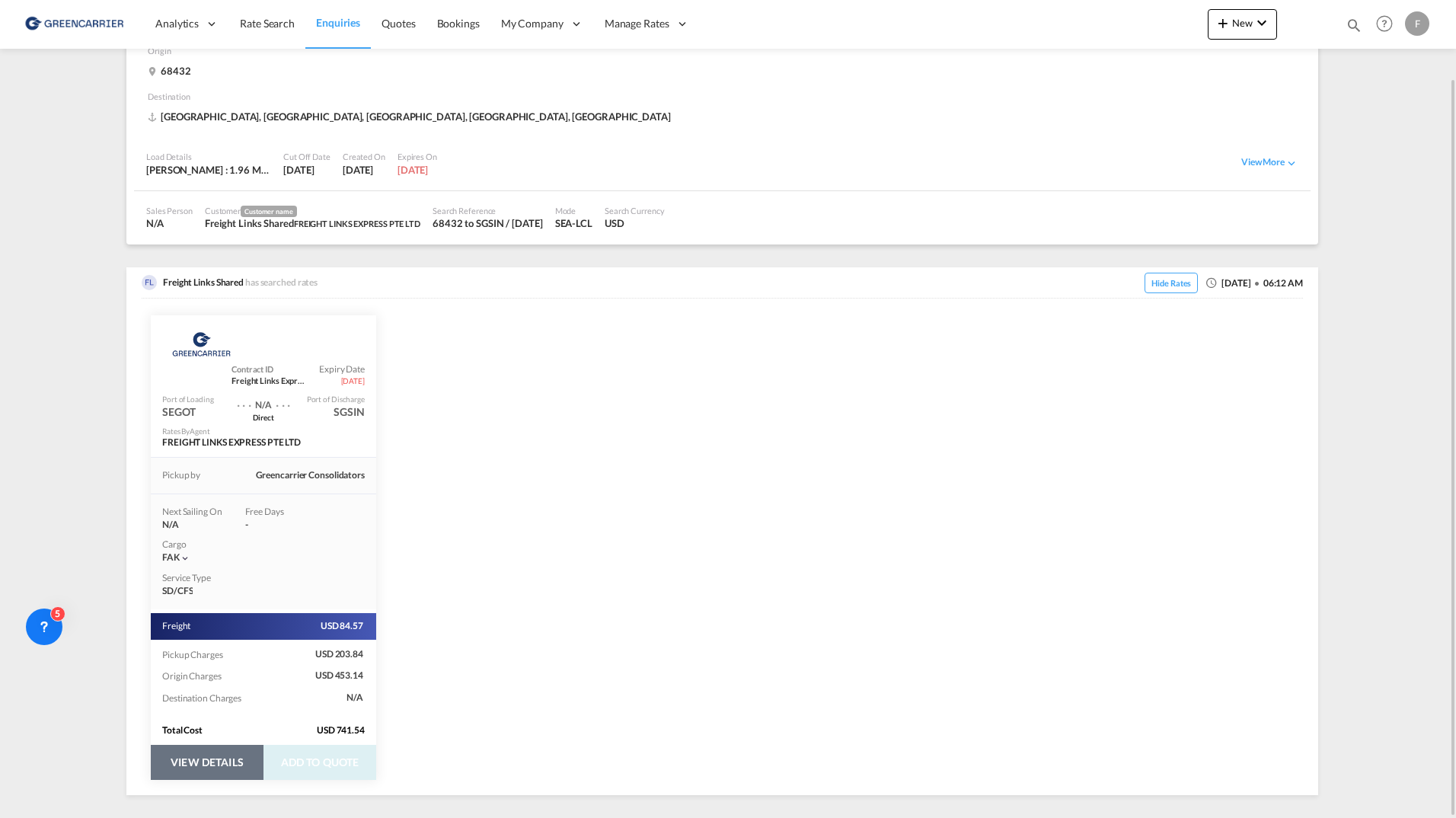
click at [229, 758] on button "VIEW DETAILS" at bounding box center [207, 762] width 113 height 35
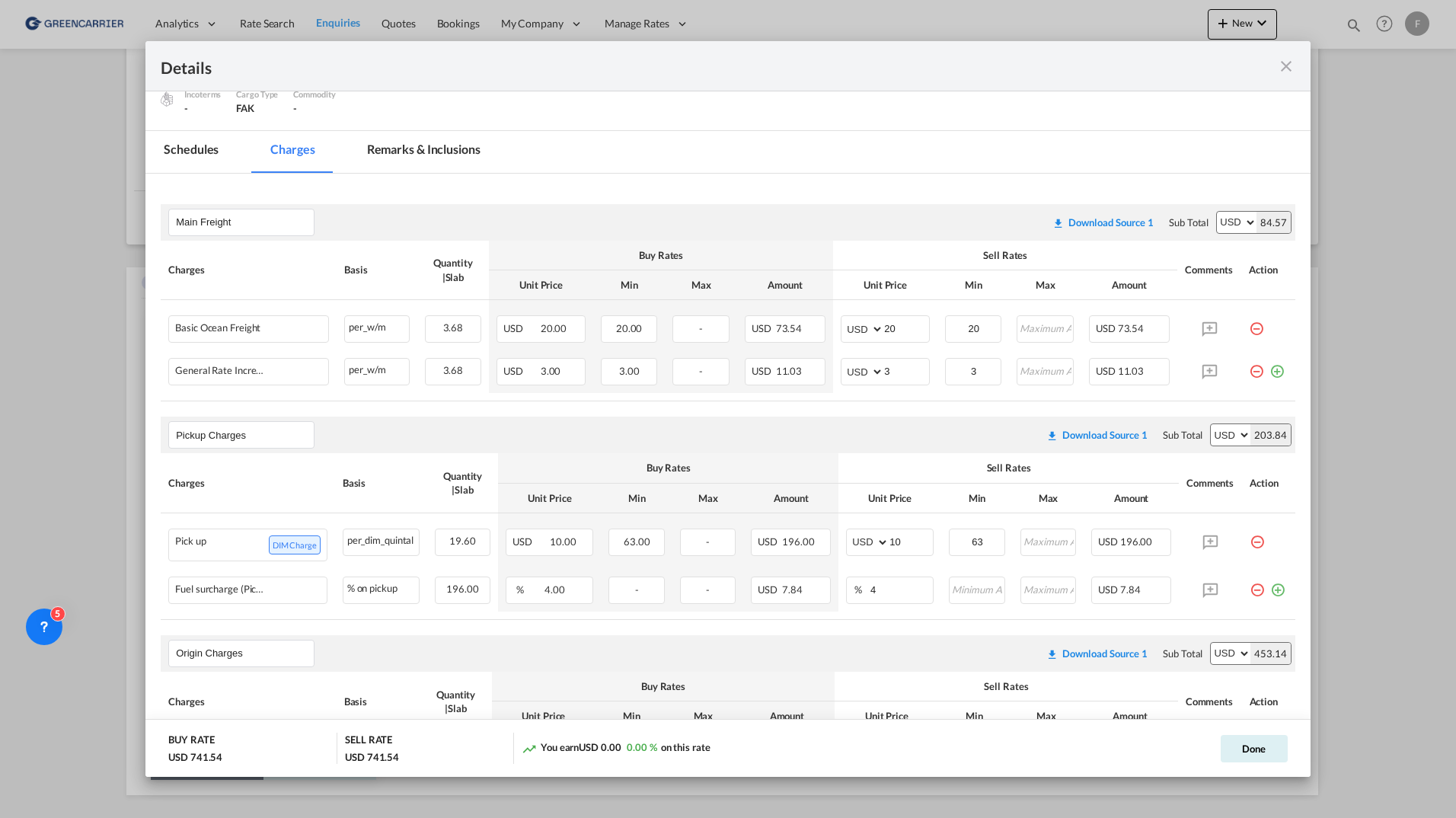
scroll to position [0, 0]
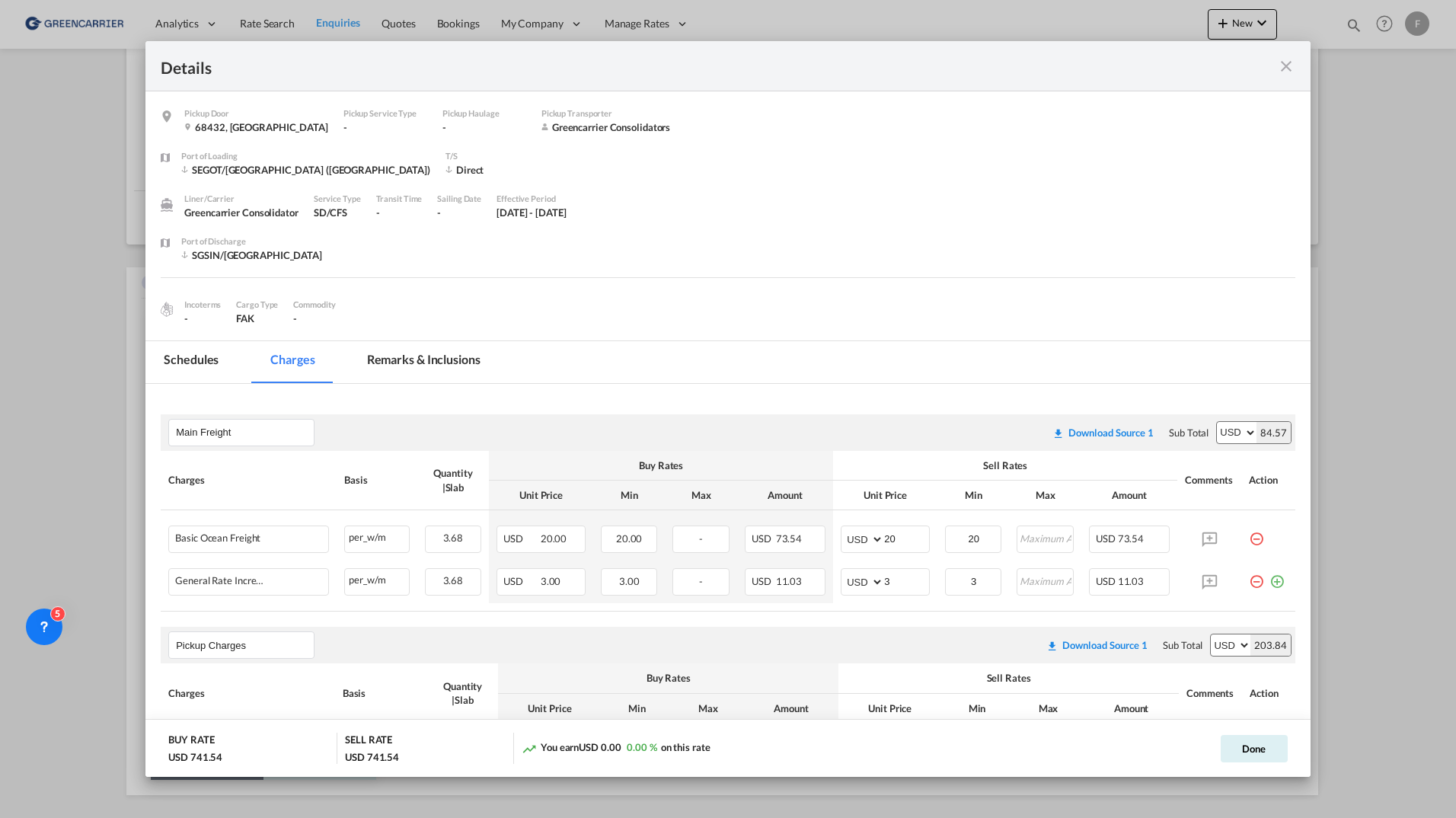
click at [197, 363] on md-tab-item "Schedules" at bounding box center [191, 362] width 91 height 42
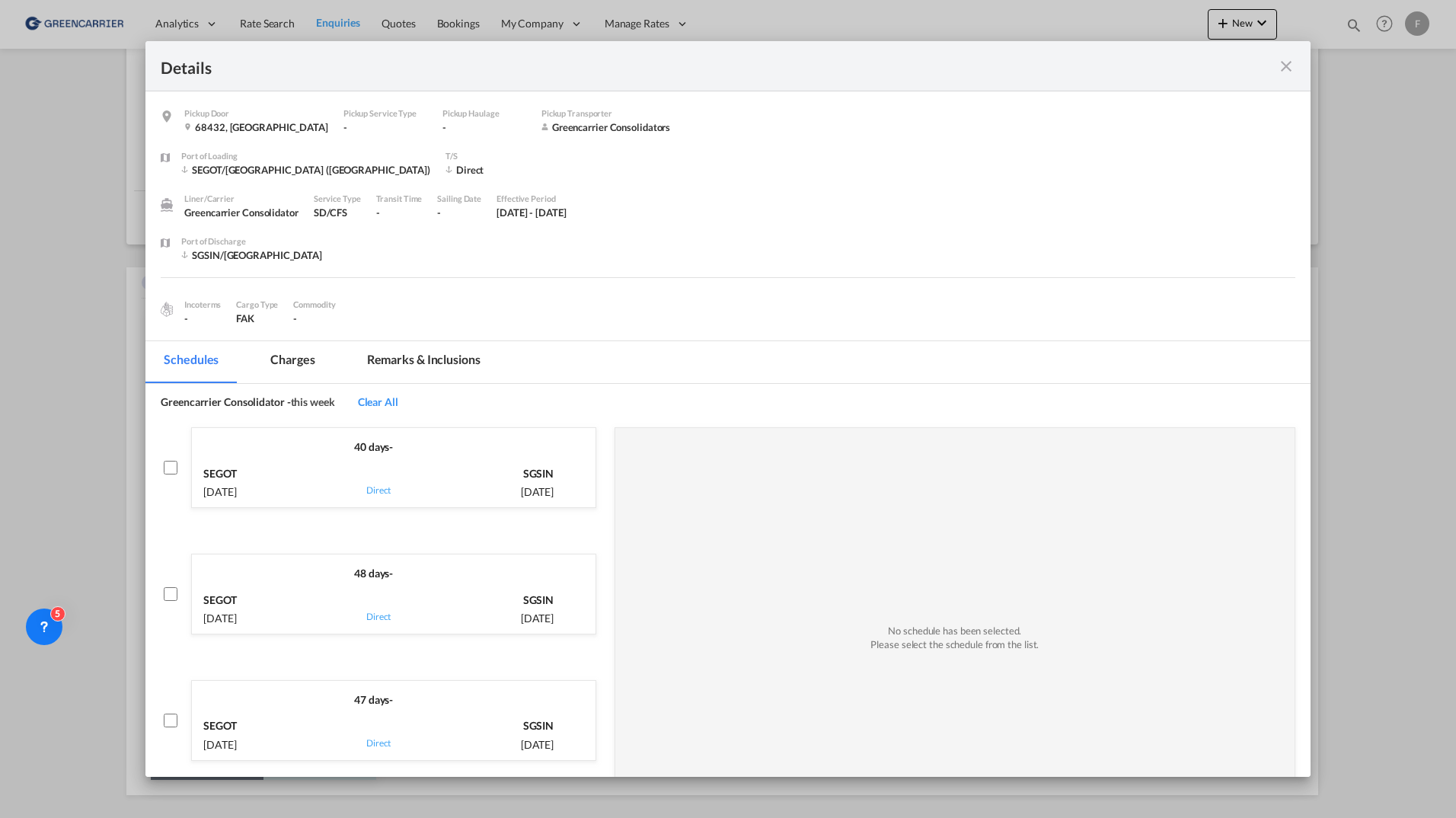
click at [277, 367] on md-tab-item "Charges" at bounding box center [292, 362] width 81 height 42
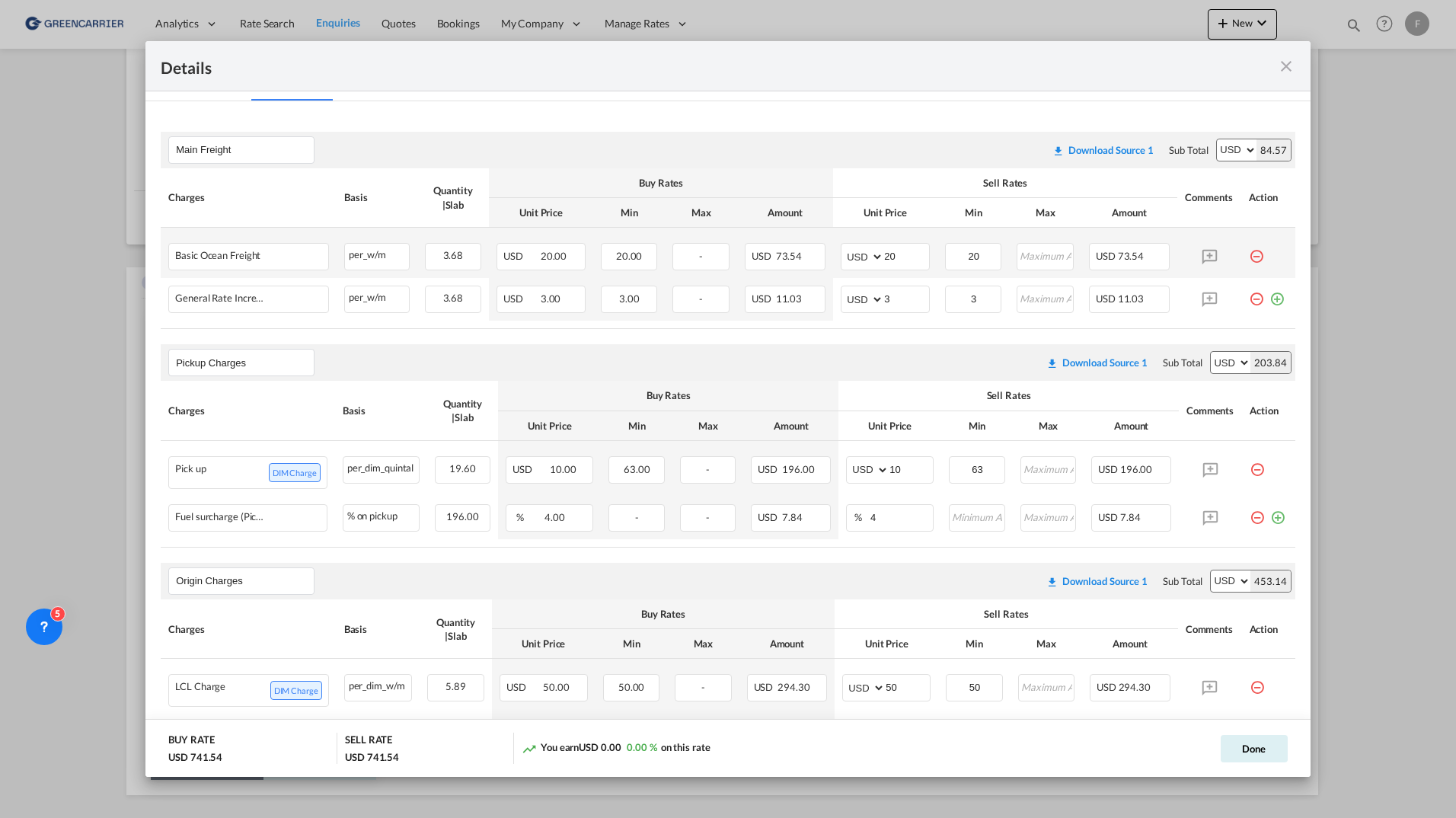
scroll to position [207, 0]
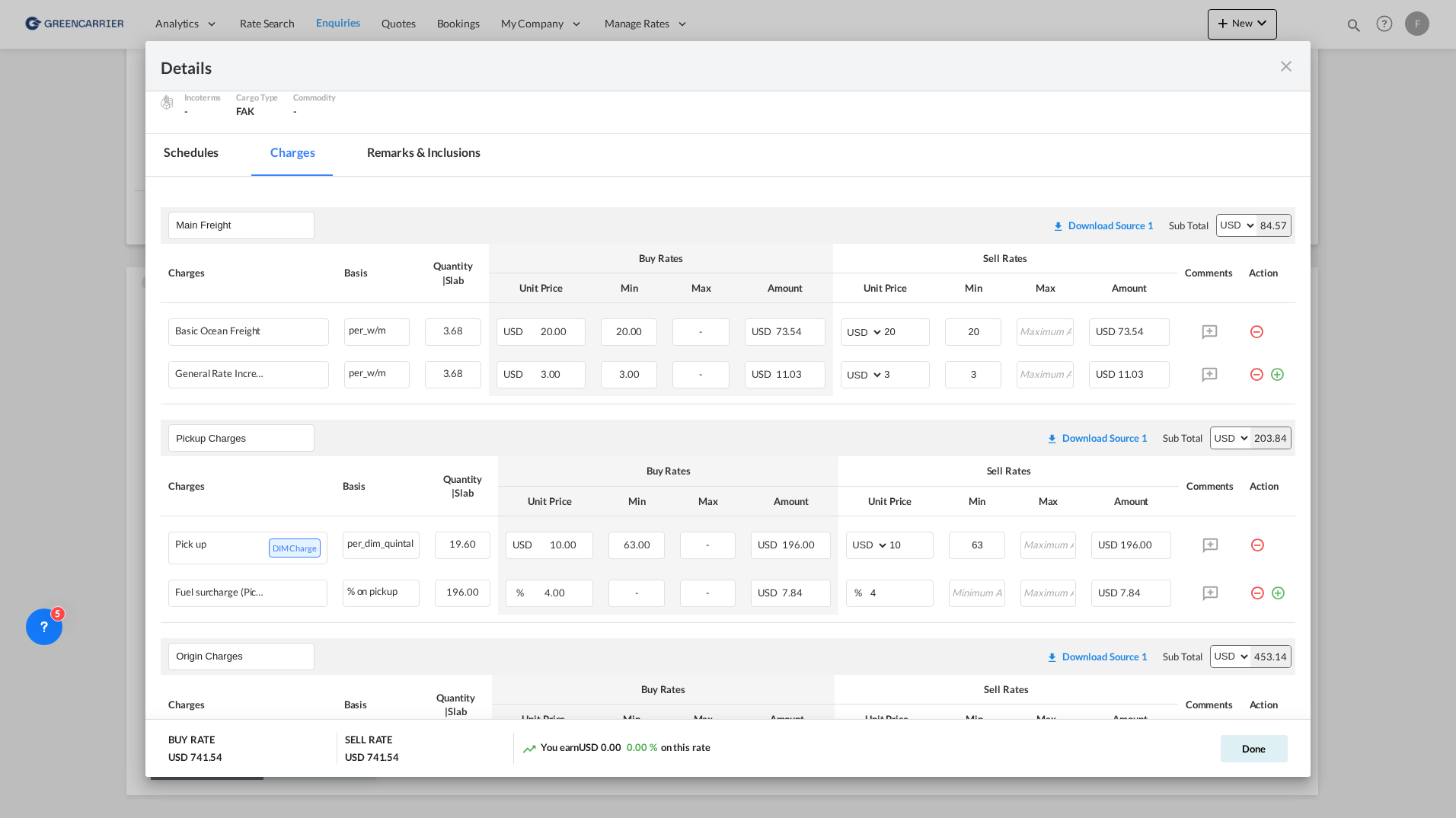
click at [1293, 69] on md-icon "icon-close fg-AAA8AD m-0 cursor" at bounding box center [1286, 66] width 18 height 18
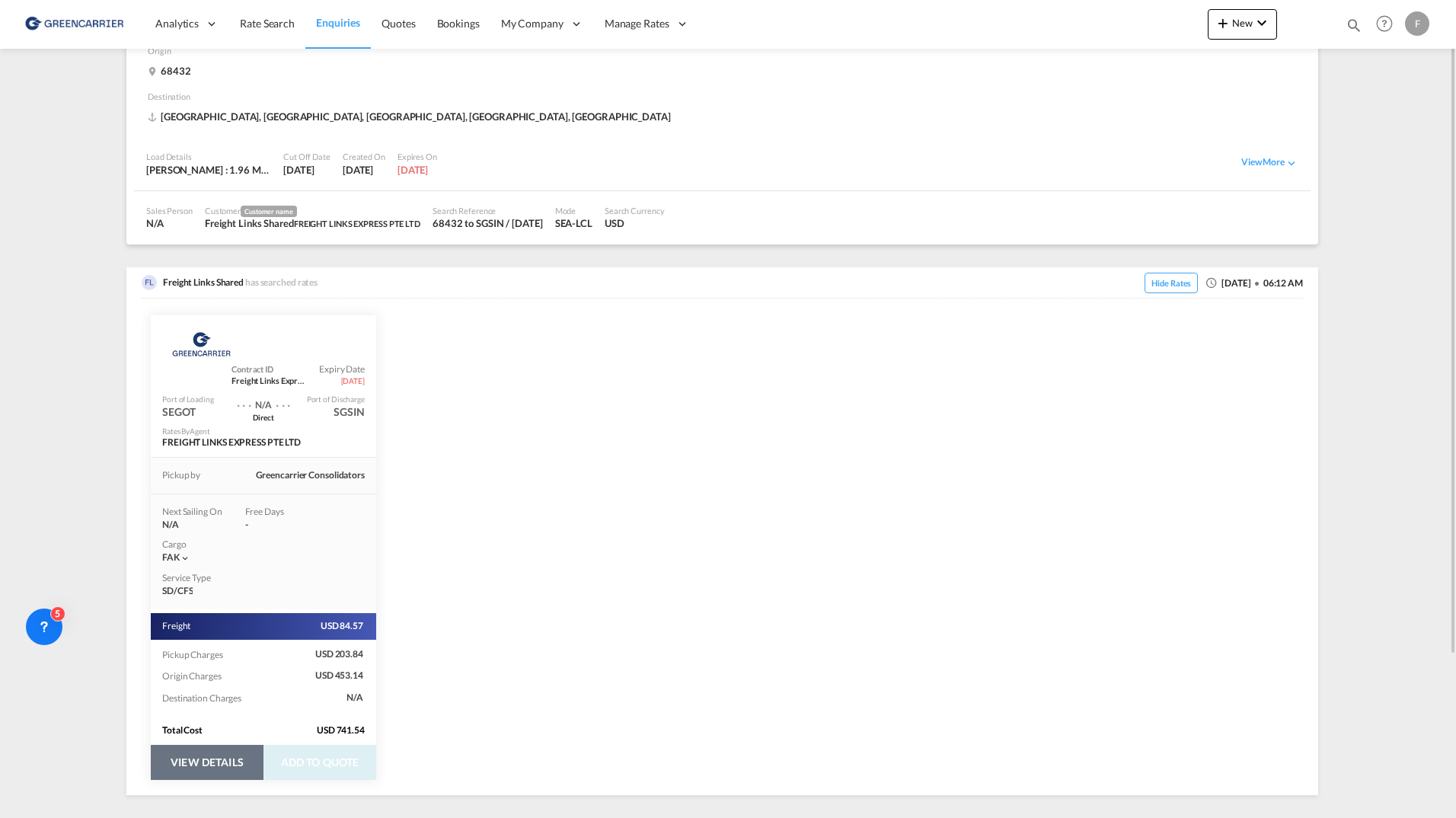
scroll to position [0, 0]
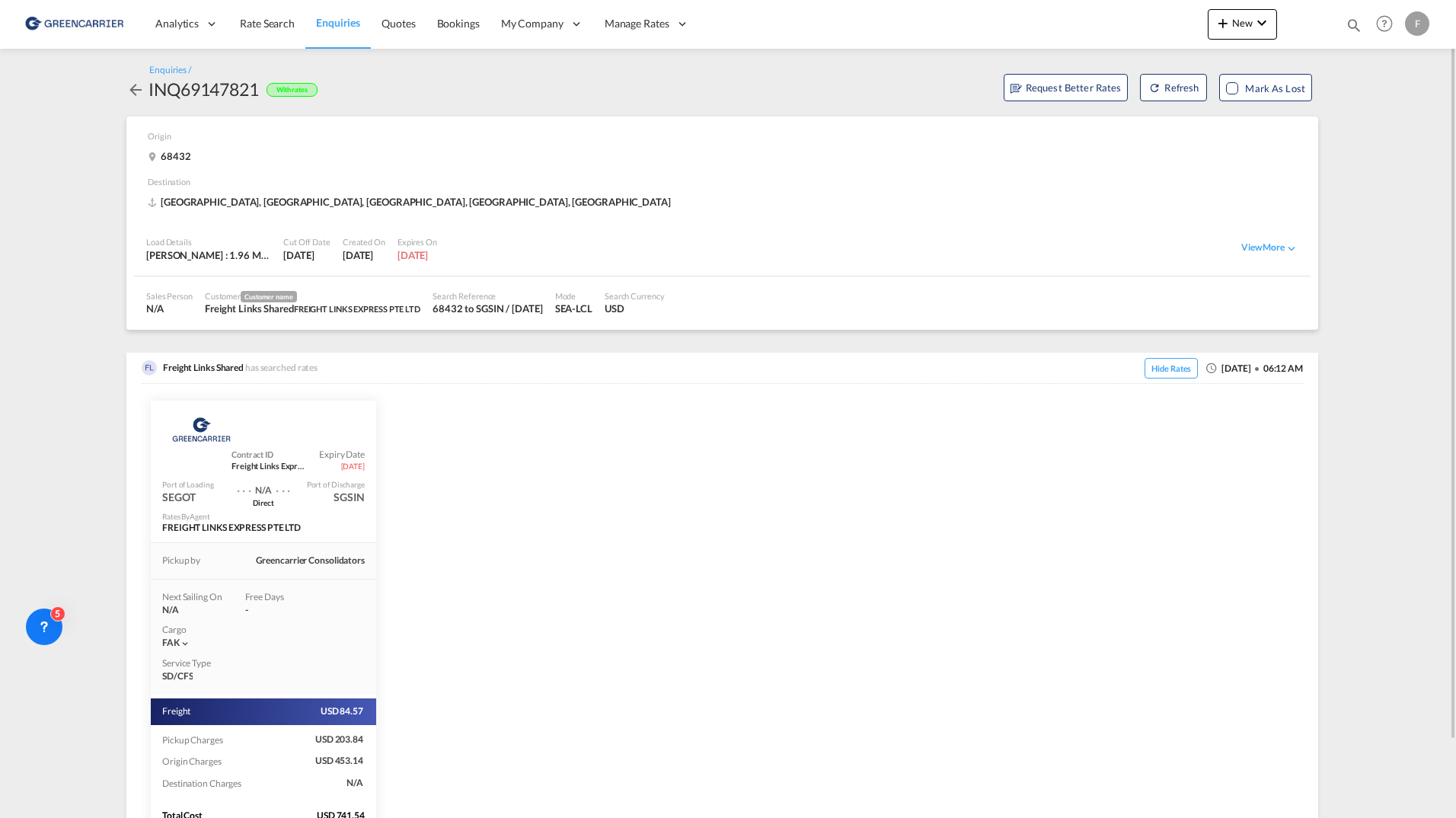
click at [214, 95] on div "INQ69147821" at bounding box center [203, 89] width 110 height 24
